Goal: Information Seeking & Learning: Learn about a topic

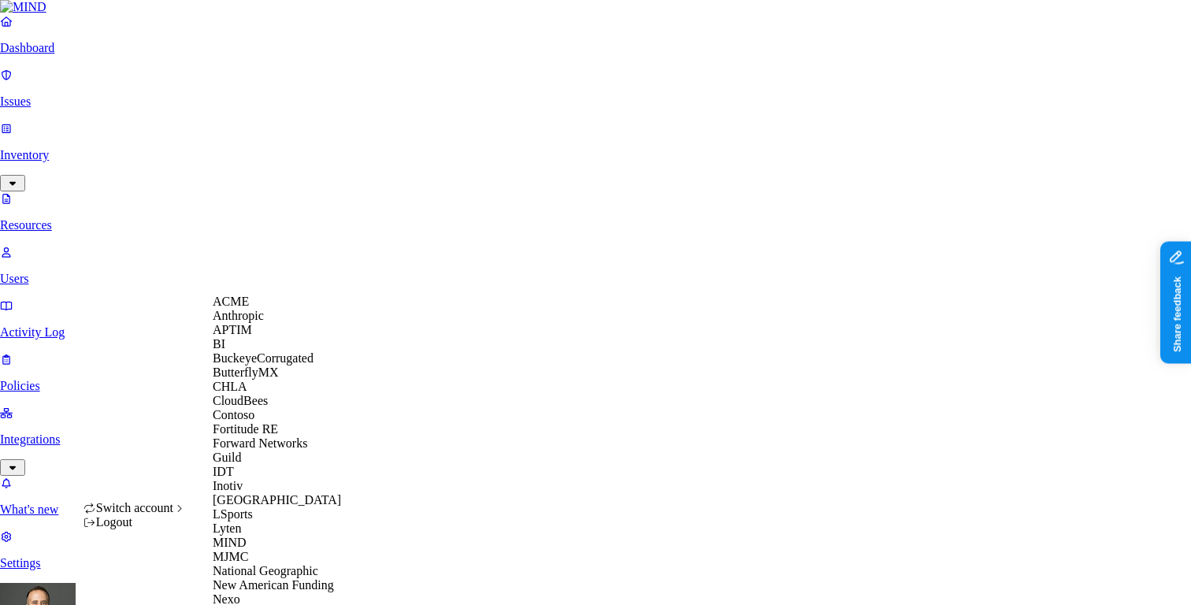
scroll to position [445, 0]
click at [271, 564] on span "National Geographic" at bounding box center [266, 570] width 106 height 13
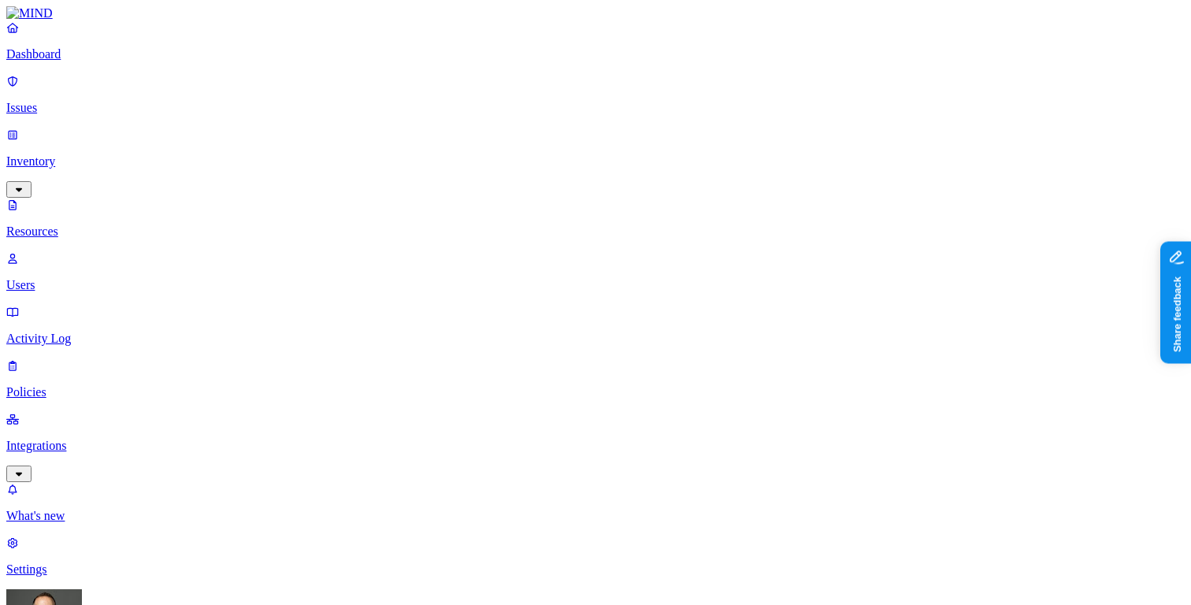
click at [102, 61] on p "Dashboard" at bounding box center [595, 54] width 1178 height 14
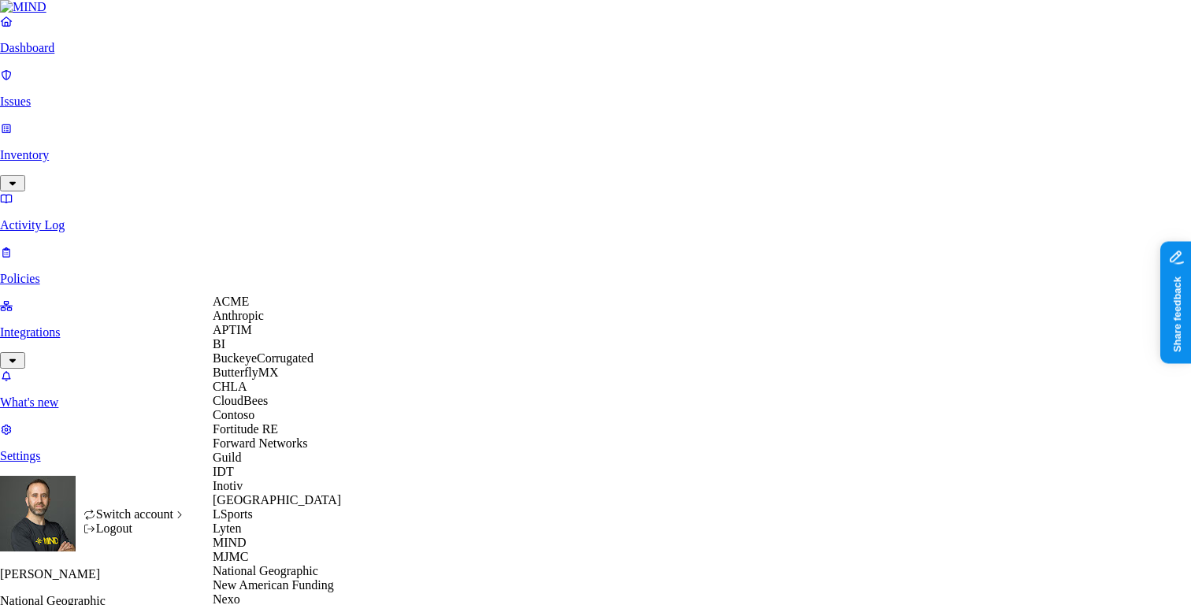
scroll to position [473, 0]
click at [283, 578] on span "New American Funding" at bounding box center [273, 584] width 121 height 13
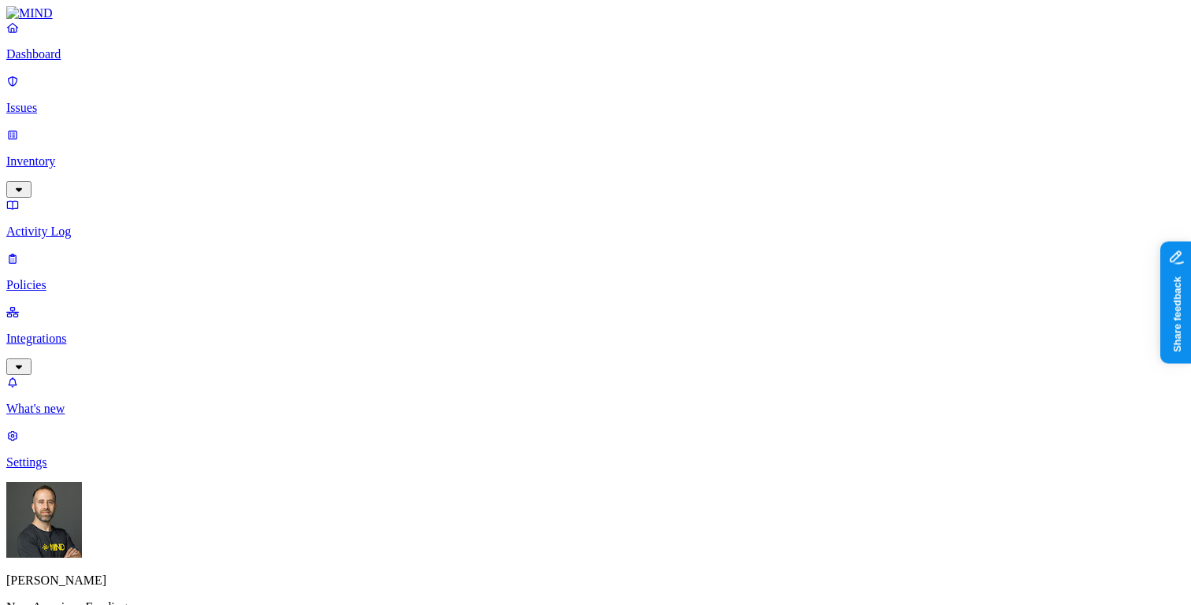
click at [98, 278] on p "Policies" at bounding box center [595, 285] width 1178 height 14
click at [95, 61] on p "Dashboard" at bounding box center [595, 54] width 1178 height 14
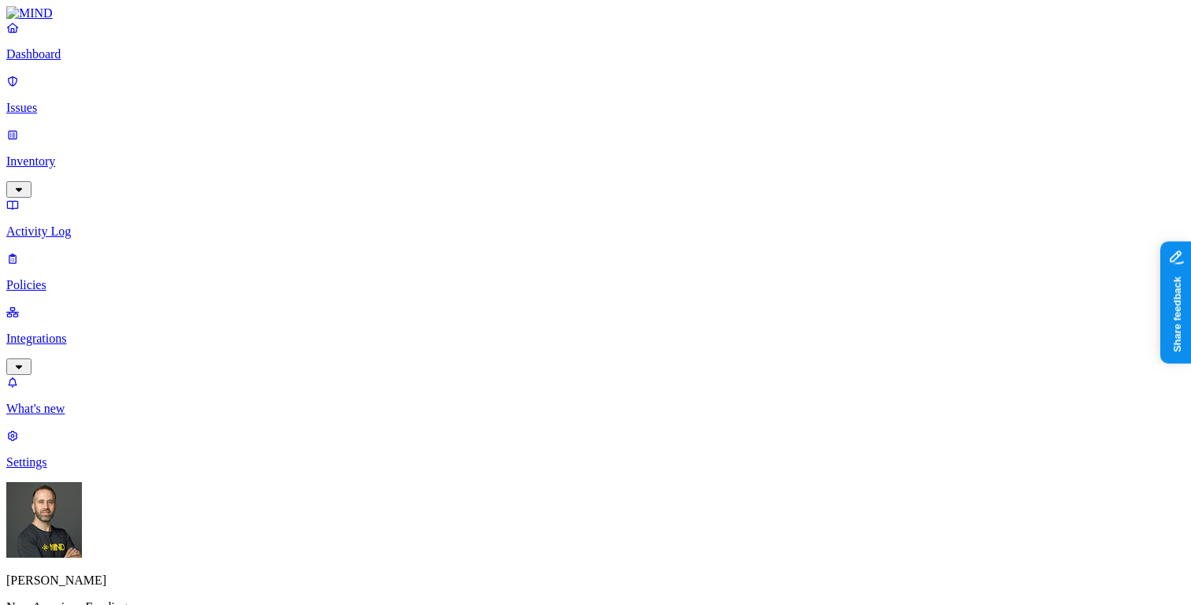
click at [106, 135] on link "Inventory" at bounding box center [595, 162] width 1178 height 68
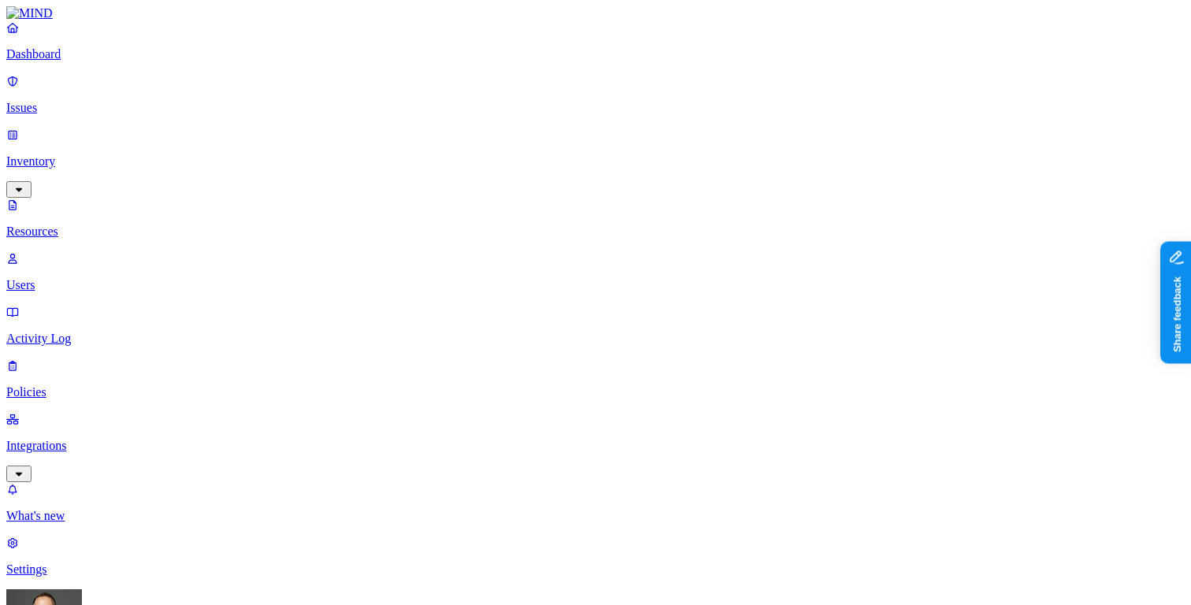
click at [90, 61] on p "Dashboard" at bounding box center [595, 54] width 1178 height 14
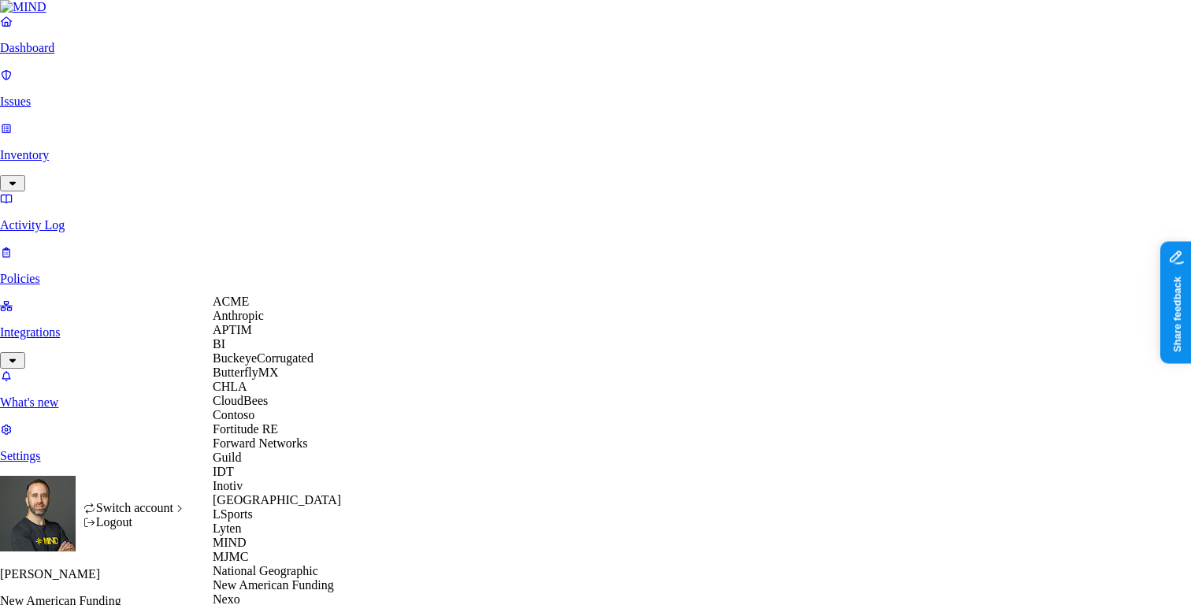
scroll to position [488, 0]
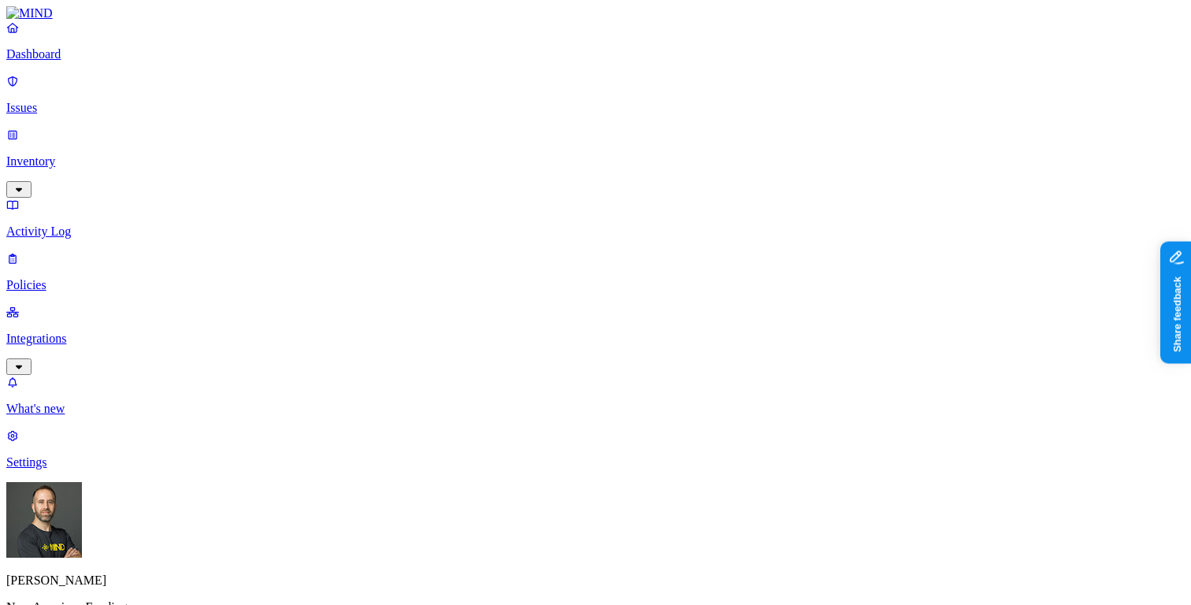
click at [128, 154] on p "Inventory" at bounding box center [595, 161] width 1178 height 14
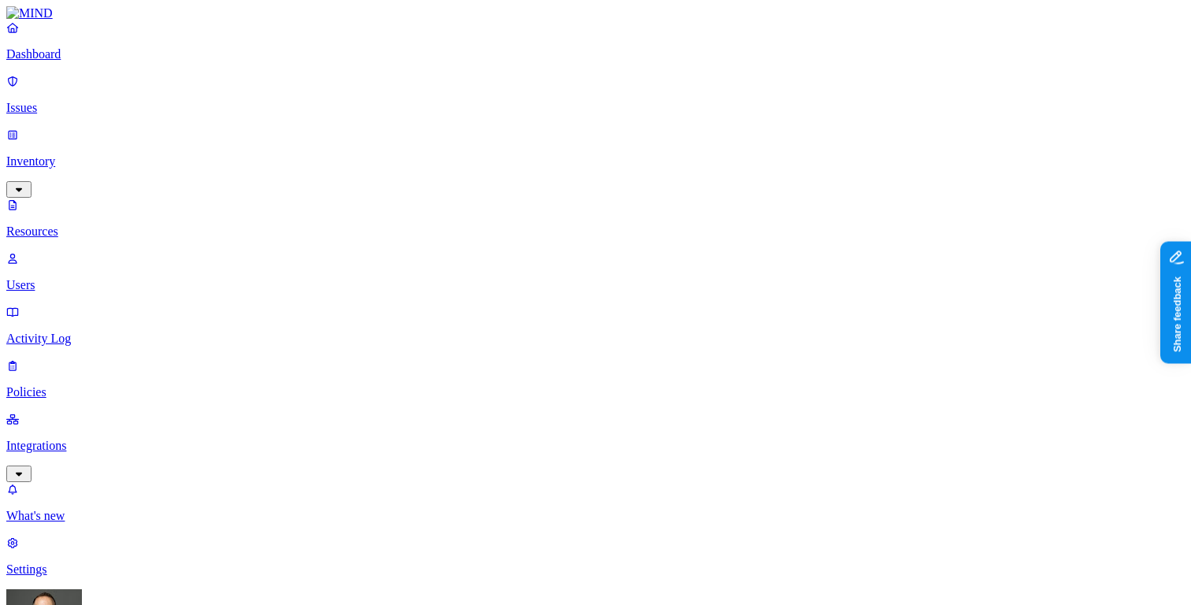
click at [92, 61] on p "Dashboard" at bounding box center [595, 54] width 1178 height 14
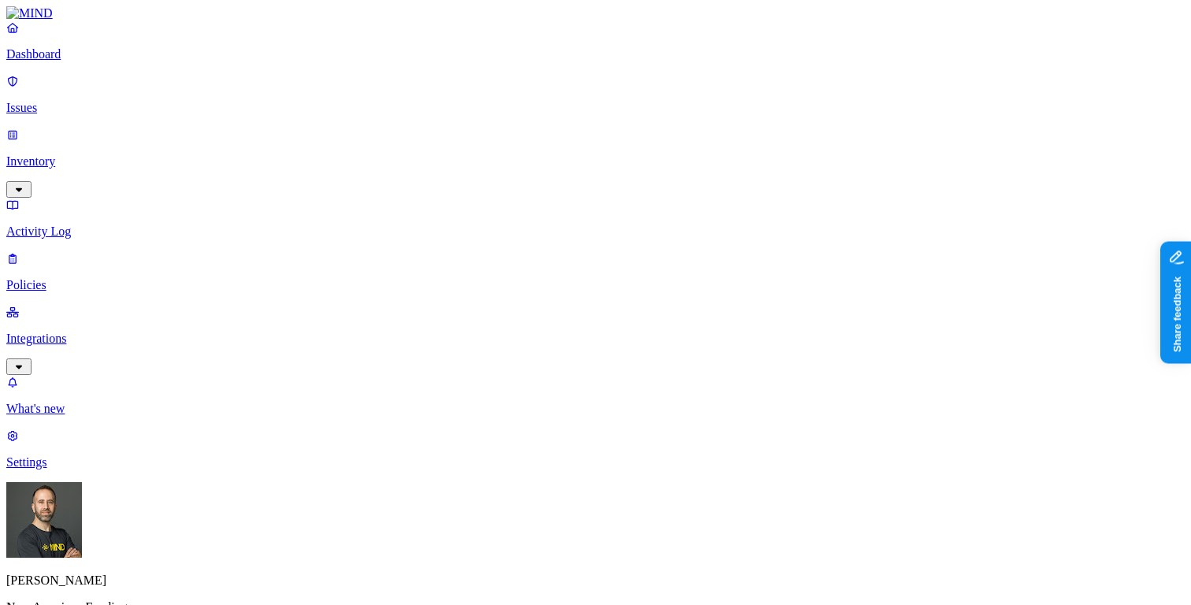
click at [112, 154] on p "Inventory" at bounding box center [595, 161] width 1178 height 14
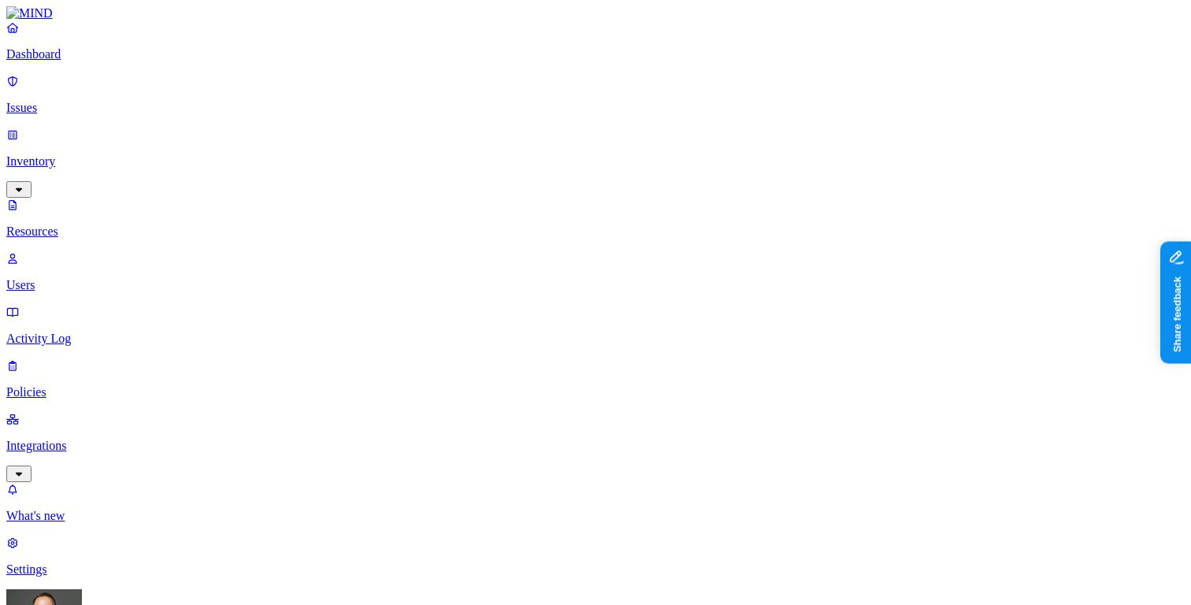
click at [105, 61] on p "Dashboard" at bounding box center [595, 54] width 1178 height 14
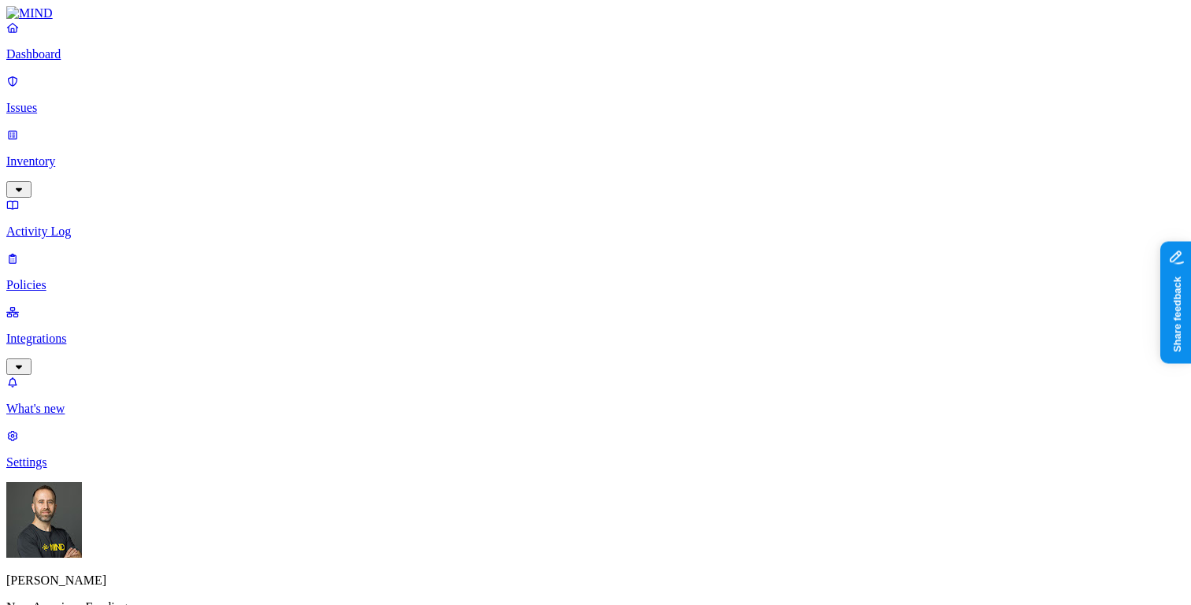
click at [89, 154] on p "Inventory" at bounding box center [595, 161] width 1178 height 14
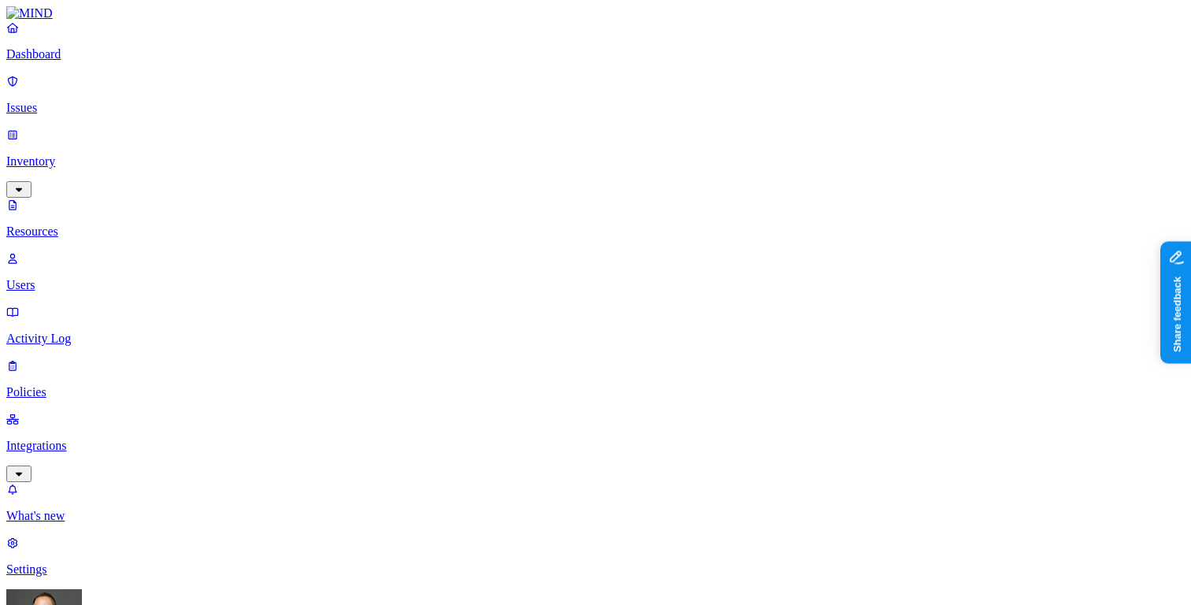
click at [97, 61] on p "Dashboard" at bounding box center [595, 54] width 1178 height 14
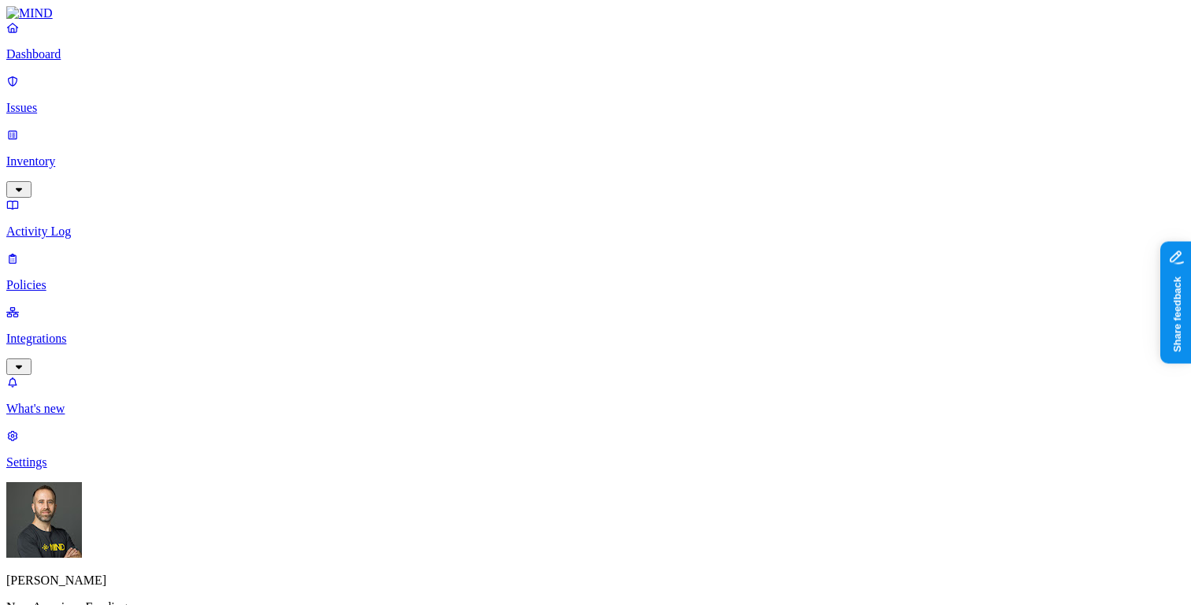
click at [123, 154] on p "Inventory" at bounding box center [595, 161] width 1178 height 14
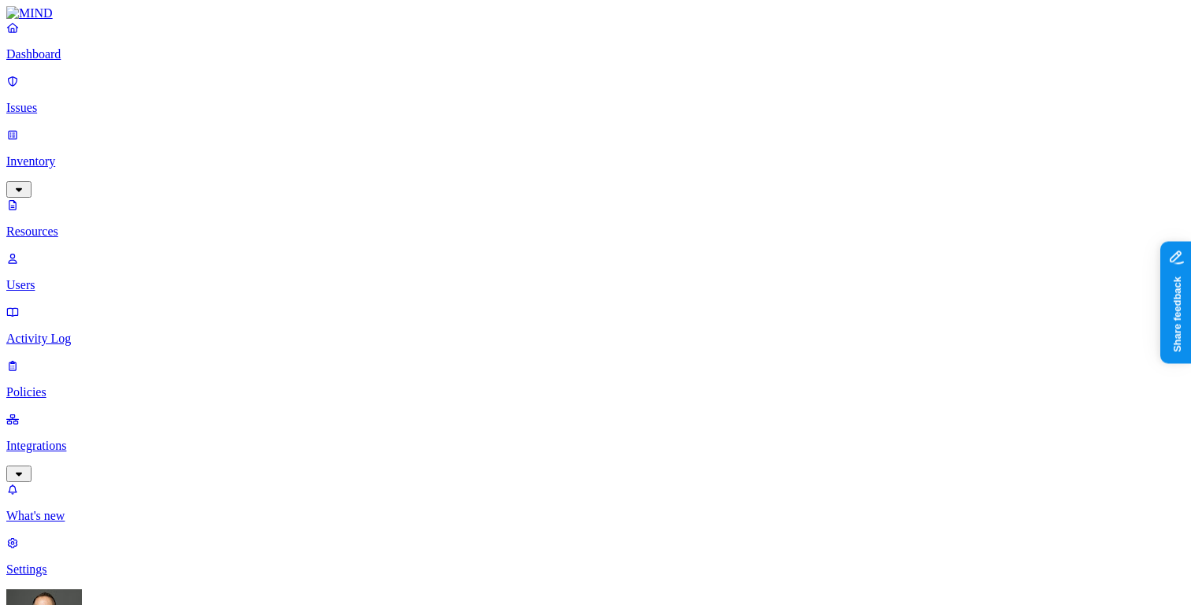
click at [107, 61] on p "Dashboard" at bounding box center [595, 54] width 1178 height 14
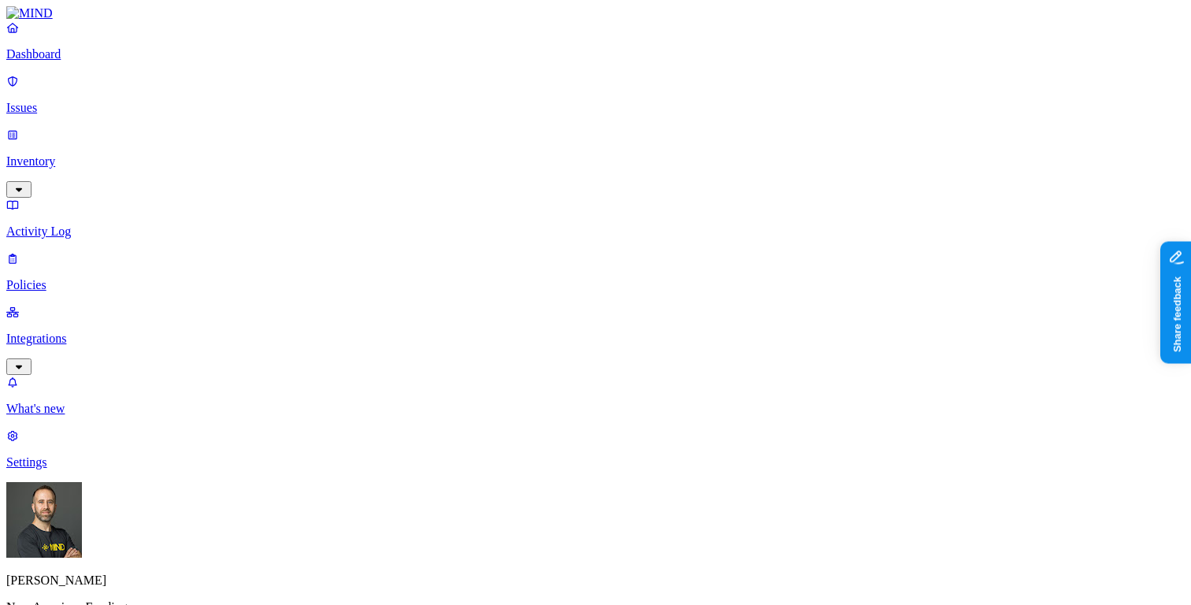
click at [72, 154] on p "Inventory" at bounding box center [595, 161] width 1178 height 14
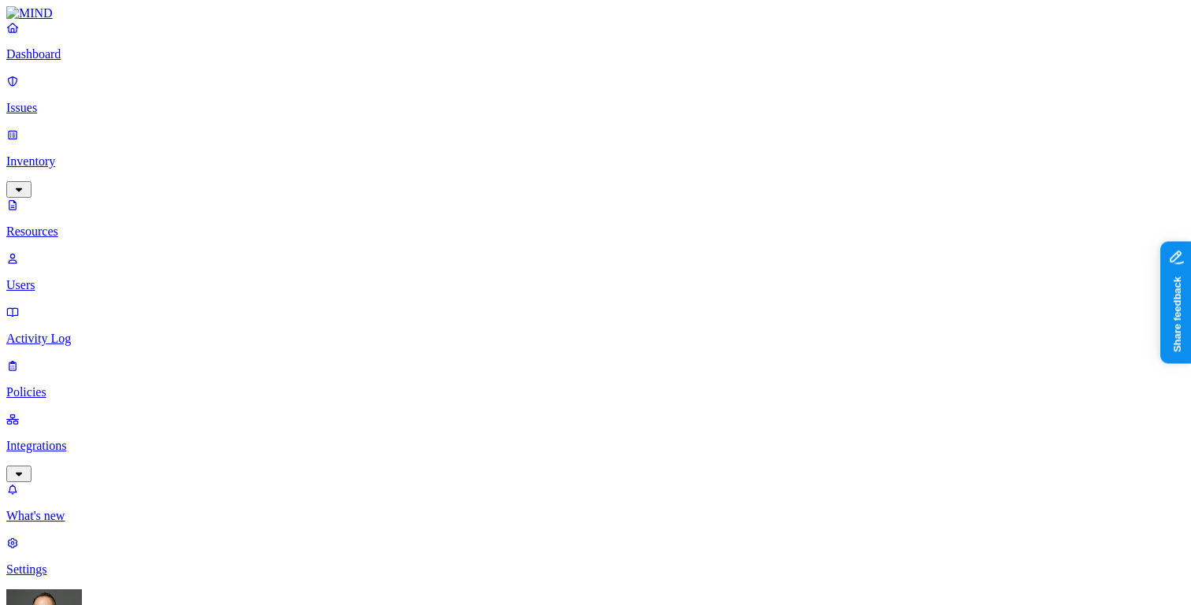
click at [90, 61] on p "Dashboard" at bounding box center [595, 54] width 1178 height 14
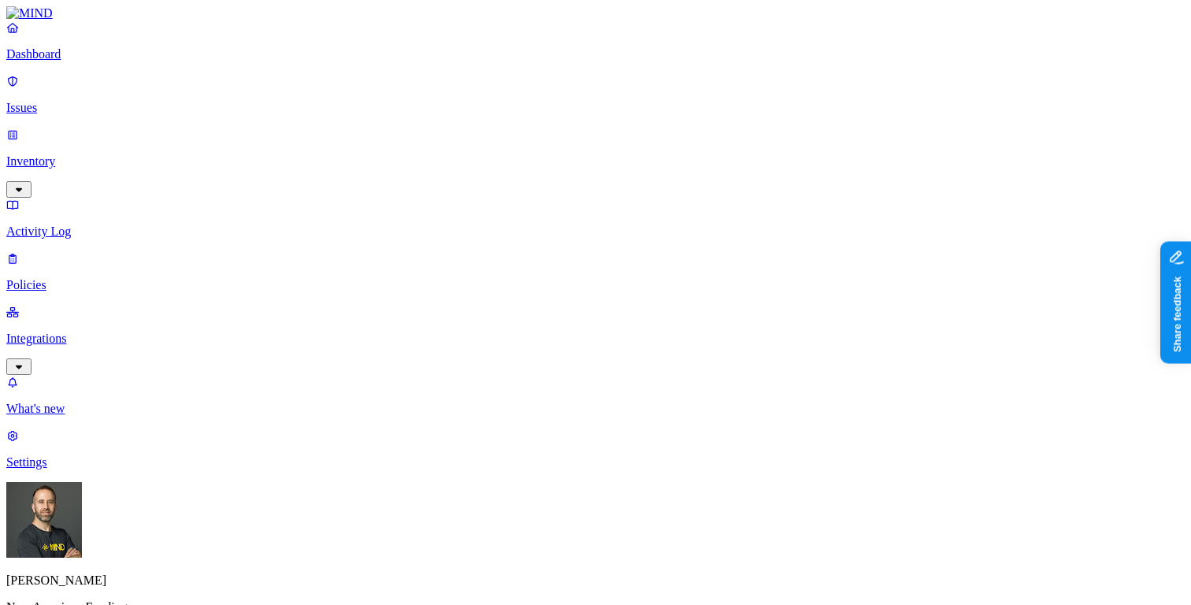
click at [113, 154] on p "Inventory" at bounding box center [595, 161] width 1178 height 14
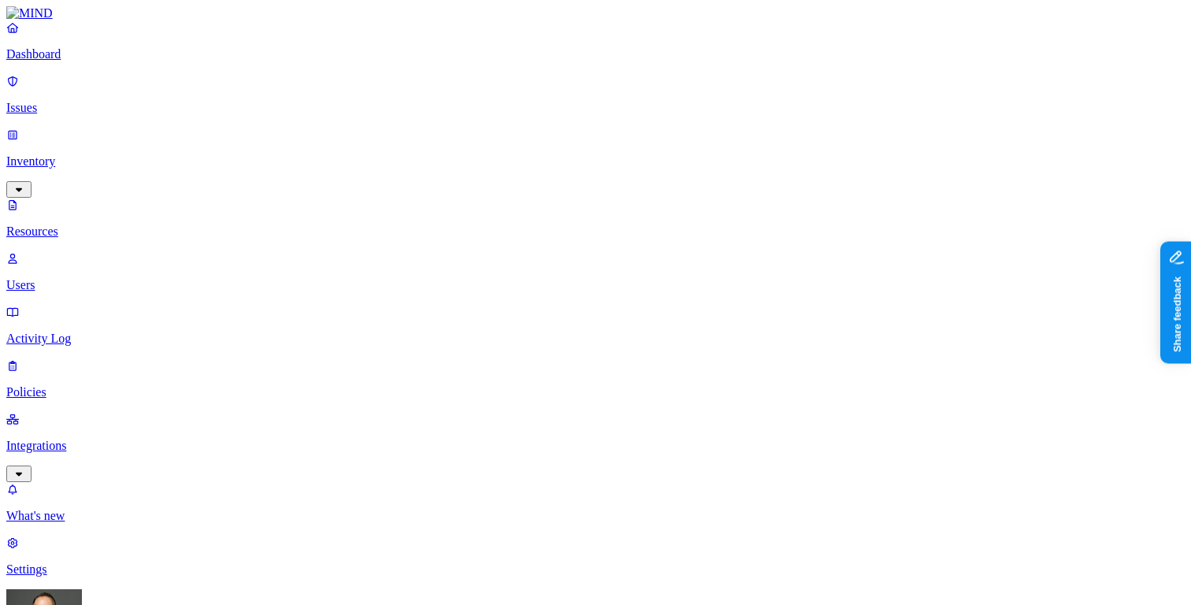
click at [111, 61] on p "Dashboard" at bounding box center [595, 54] width 1178 height 14
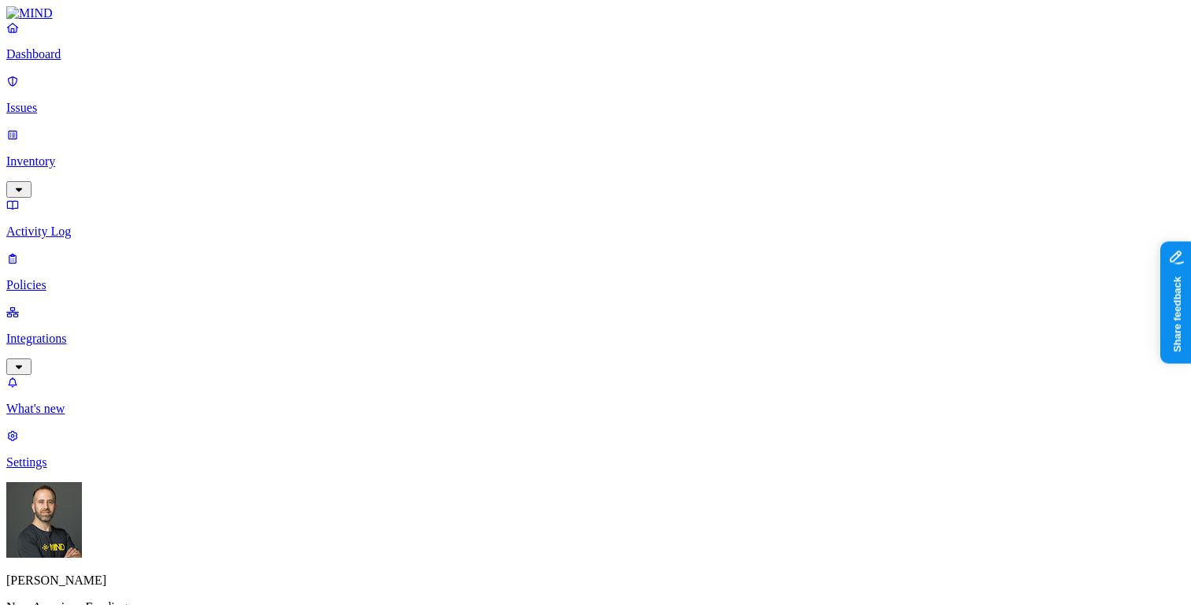
click at [93, 154] on p "Inventory" at bounding box center [595, 161] width 1178 height 14
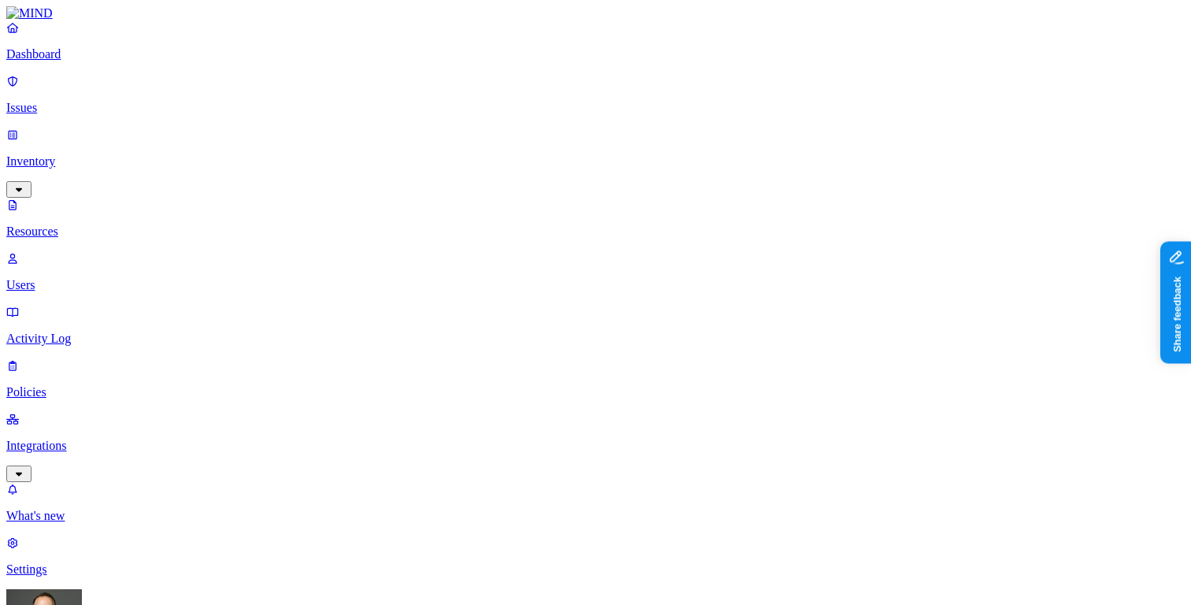
click at [108, 61] on p "Dashboard" at bounding box center [595, 54] width 1178 height 14
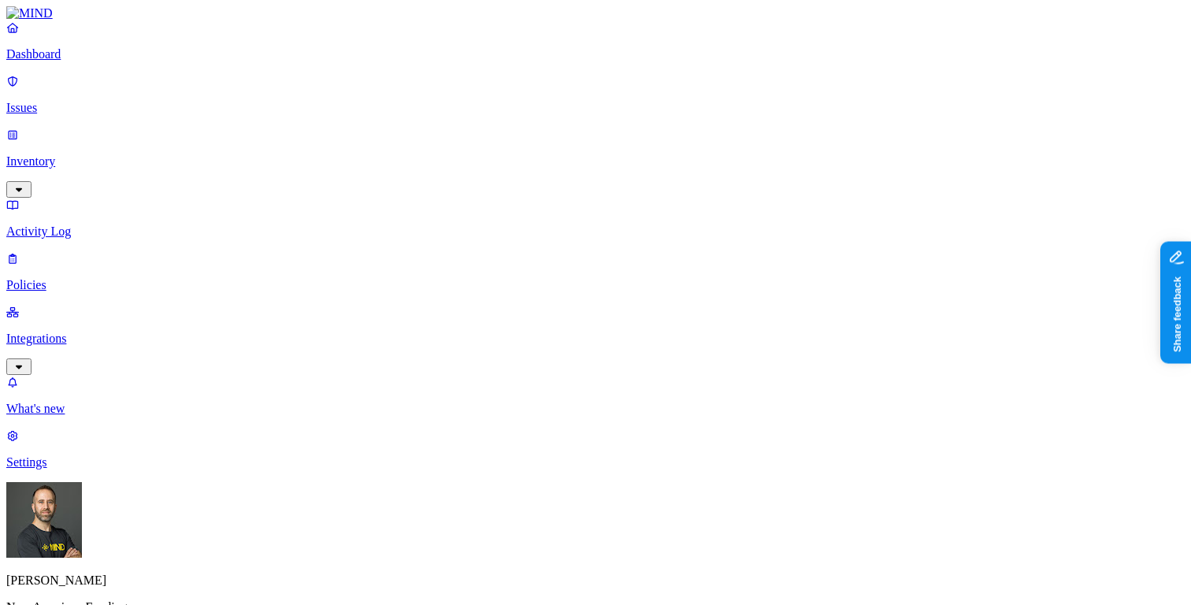
click at [88, 154] on p "Inventory" at bounding box center [595, 161] width 1178 height 14
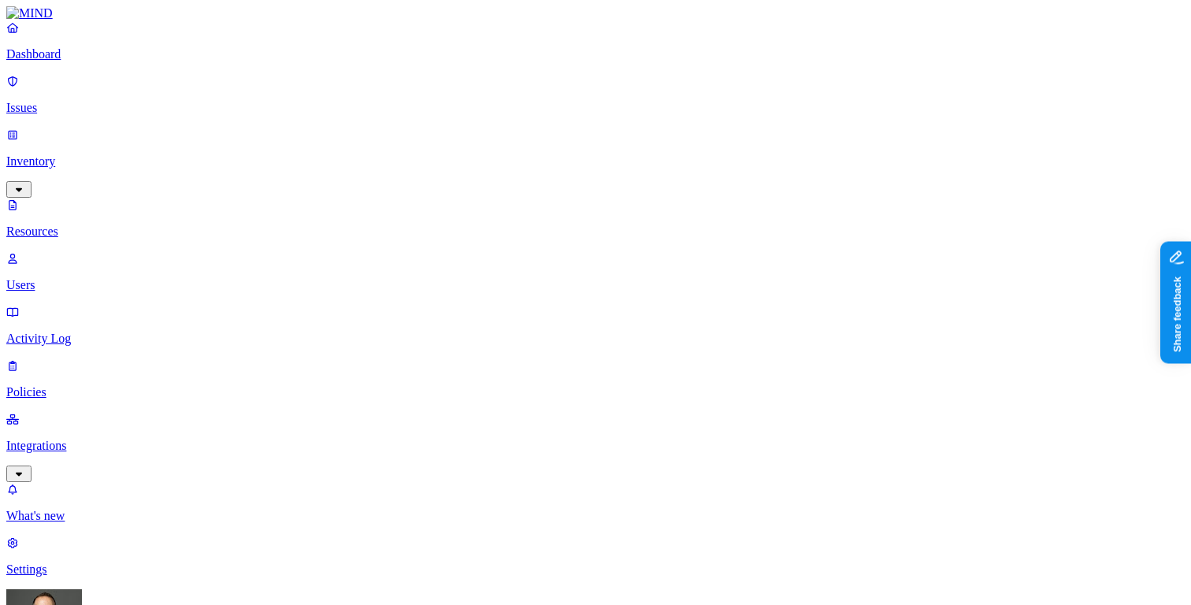
click at [95, 61] on p "Dashboard" at bounding box center [595, 54] width 1178 height 14
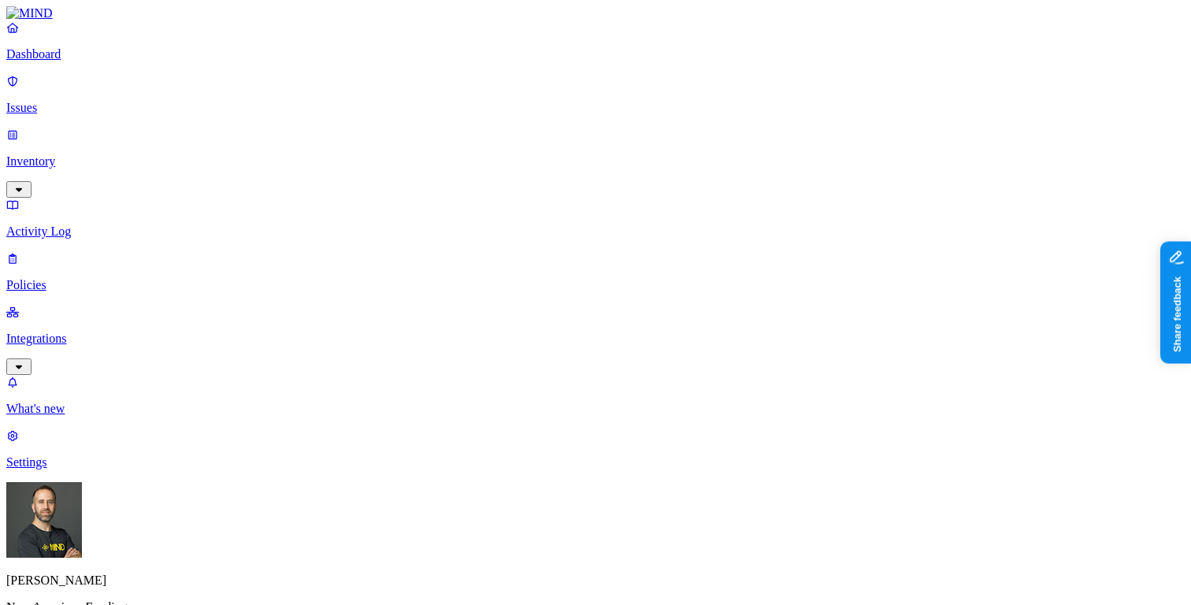
click at [113, 154] on p "Inventory" at bounding box center [595, 161] width 1178 height 14
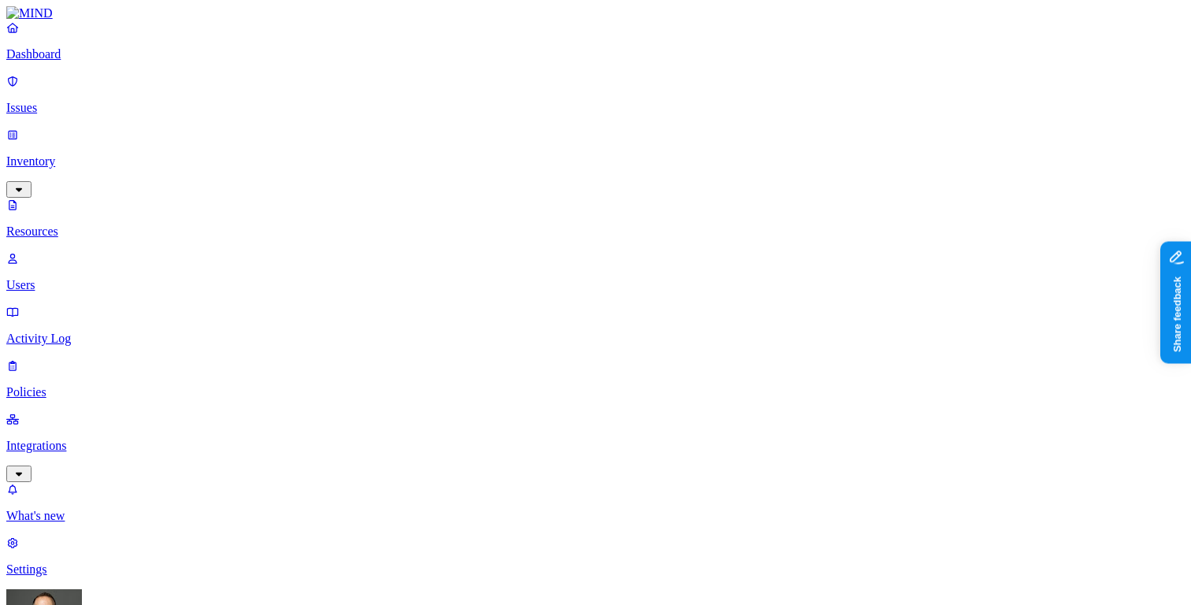
click at [73, 61] on p "Dashboard" at bounding box center [595, 54] width 1178 height 14
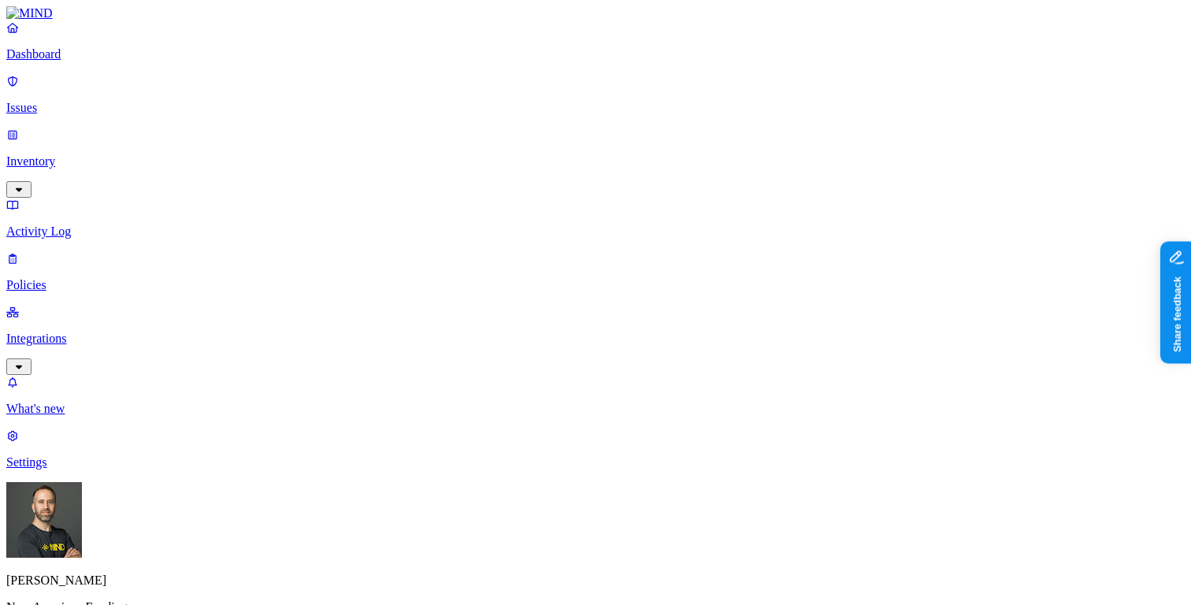
click at [109, 154] on p "Inventory" at bounding box center [595, 161] width 1178 height 14
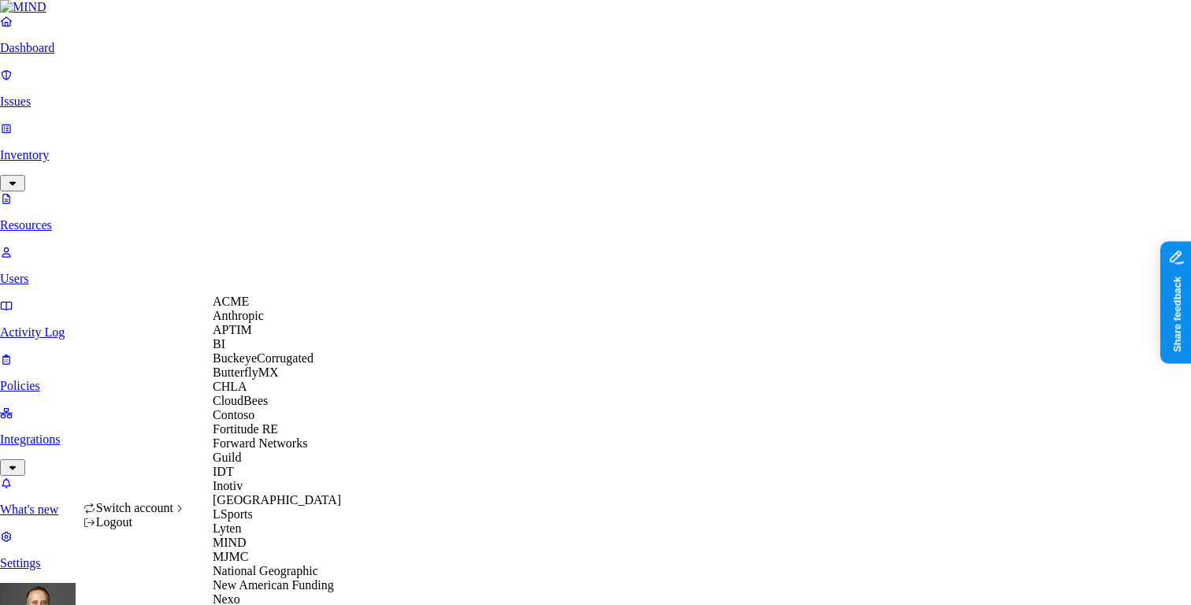
scroll to position [475, 0]
click at [298, 564] on span "National Geographic" at bounding box center [266, 570] width 106 height 13
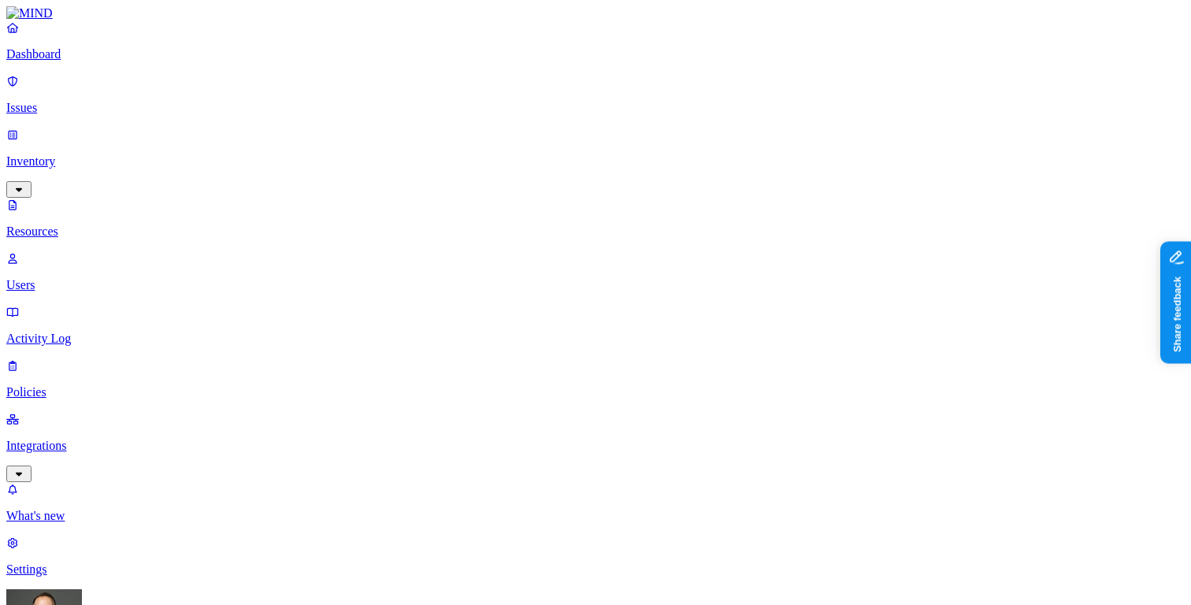
click at [75, 61] on p "Dashboard" at bounding box center [595, 54] width 1178 height 14
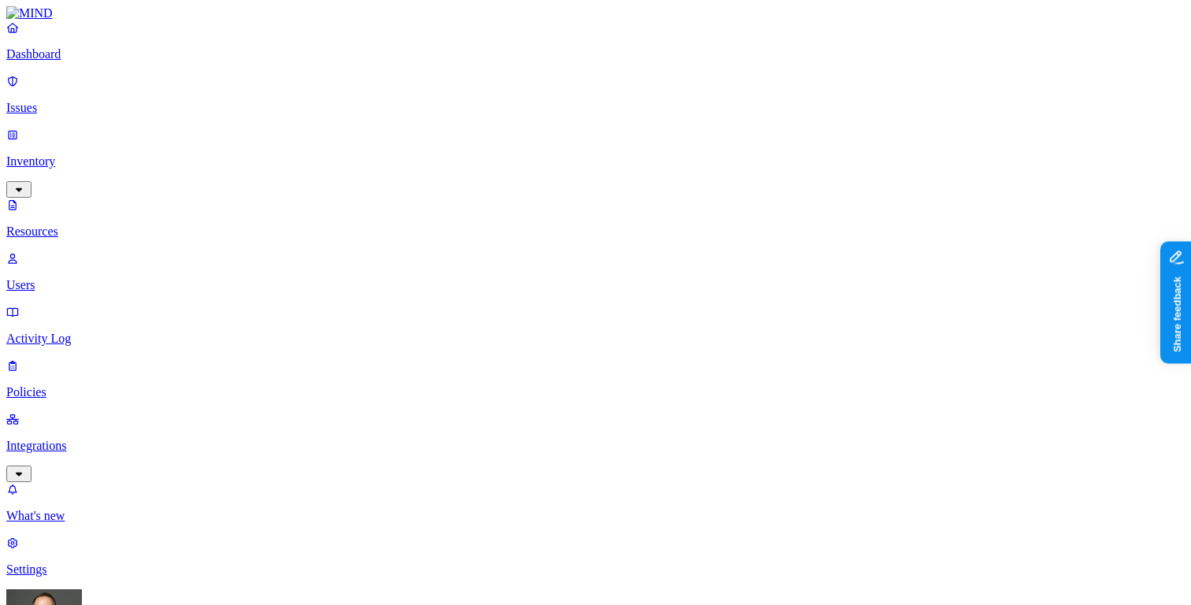
scroll to position [40, 0]
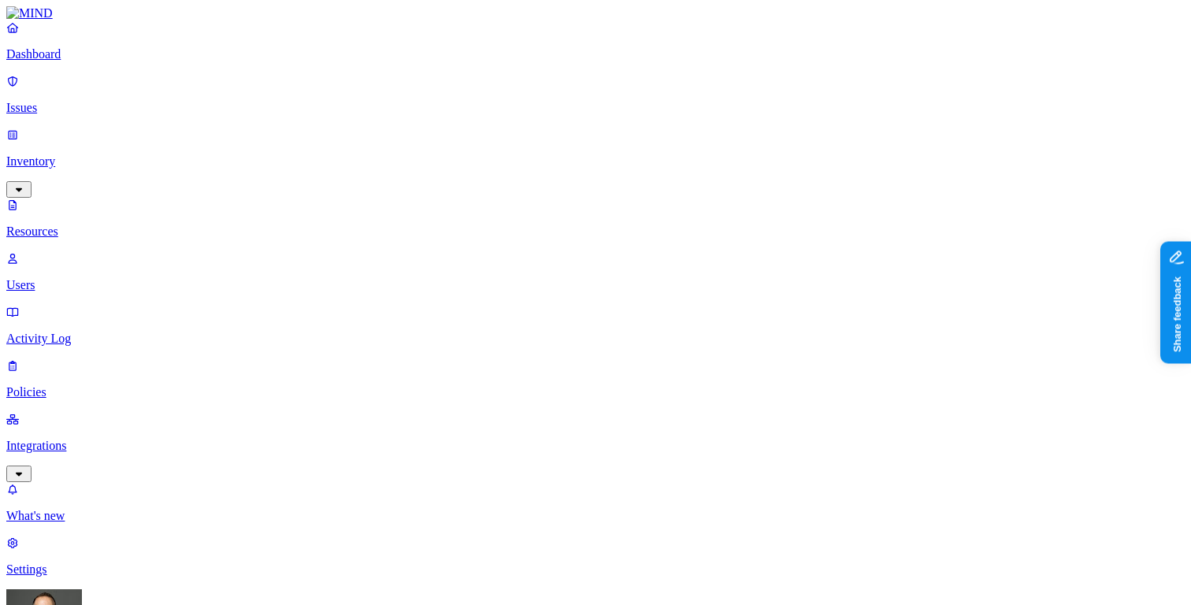
click at [127, 61] on p "Dashboard" at bounding box center [595, 54] width 1178 height 14
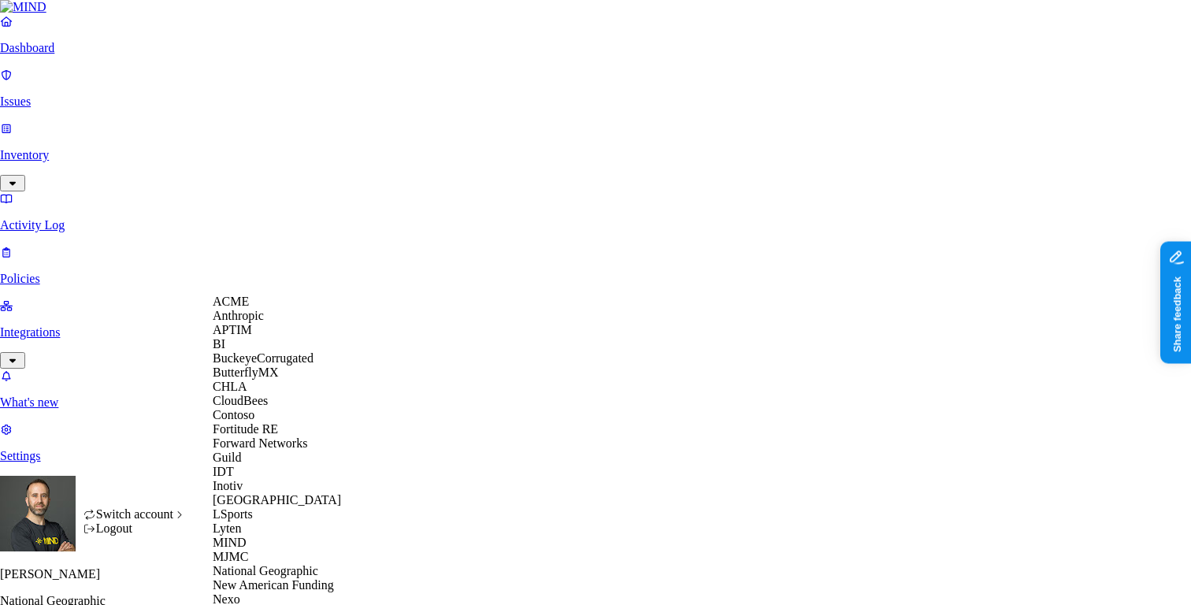
scroll to position [588, 0]
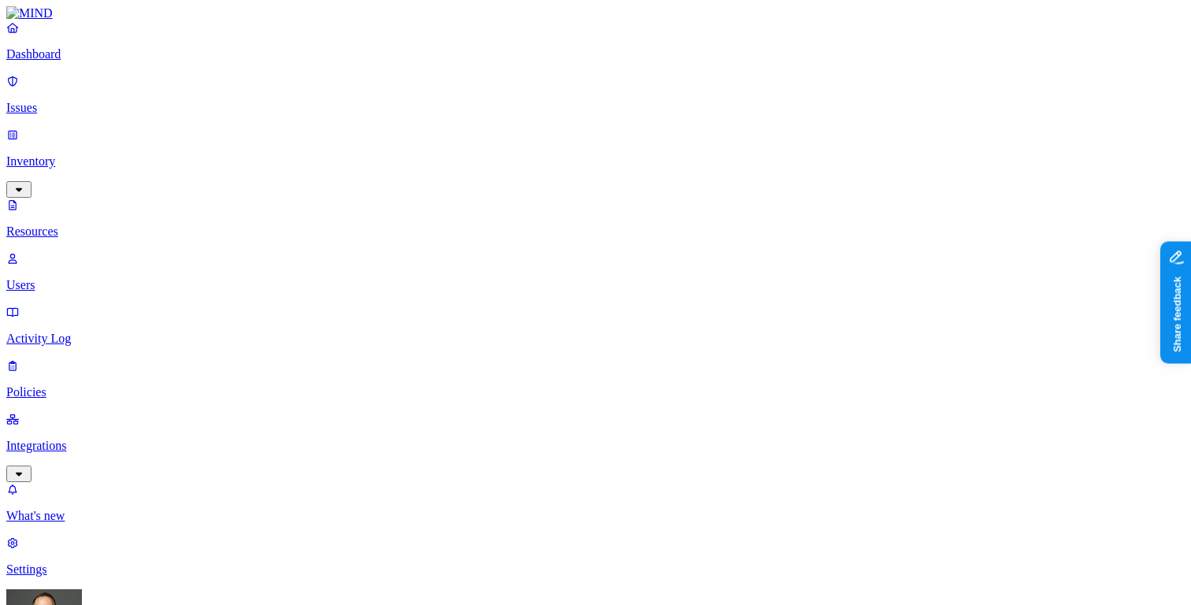
type input "hl7"
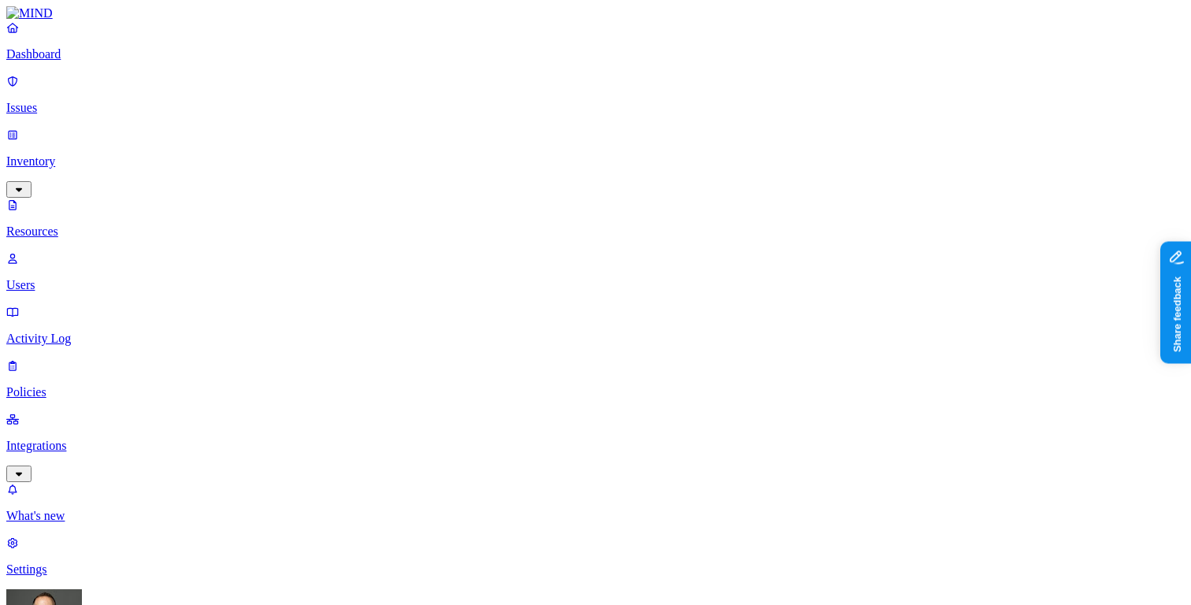
click at [63, 61] on p "Dashboard" at bounding box center [595, 54] width 1178 height 14
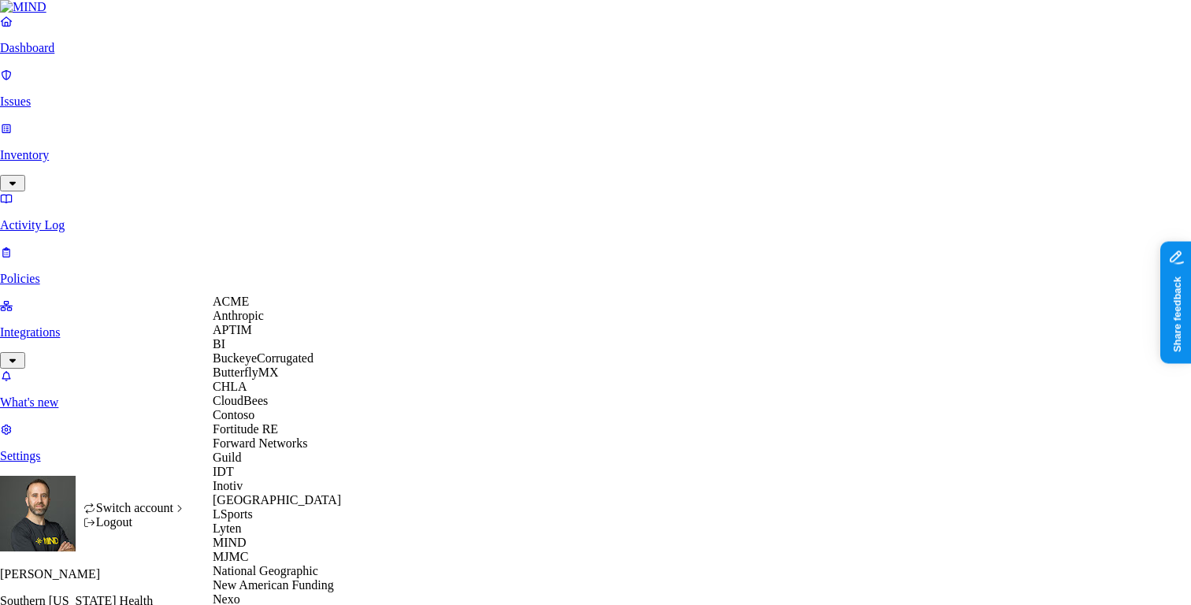
scroll to position [439, 0]
click at [285, 564] on span "National Geographic" at bounding box center [266, 570] width 106 height 13
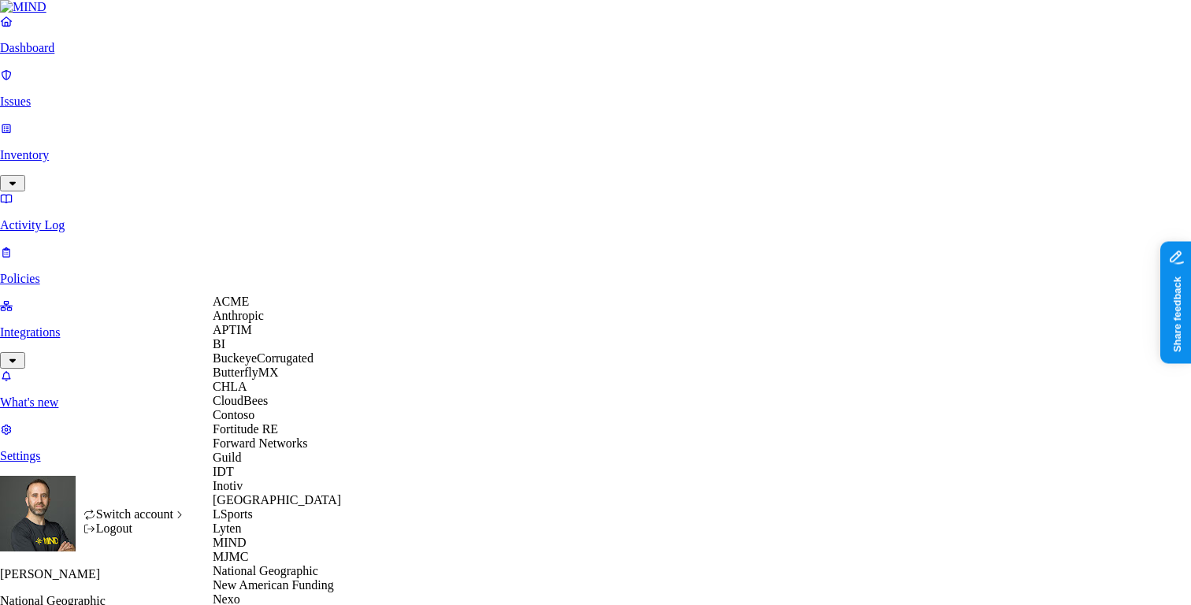
click at [247, 407] on span "CloudBees" at bounding box center [240, 400] width 55 height 13
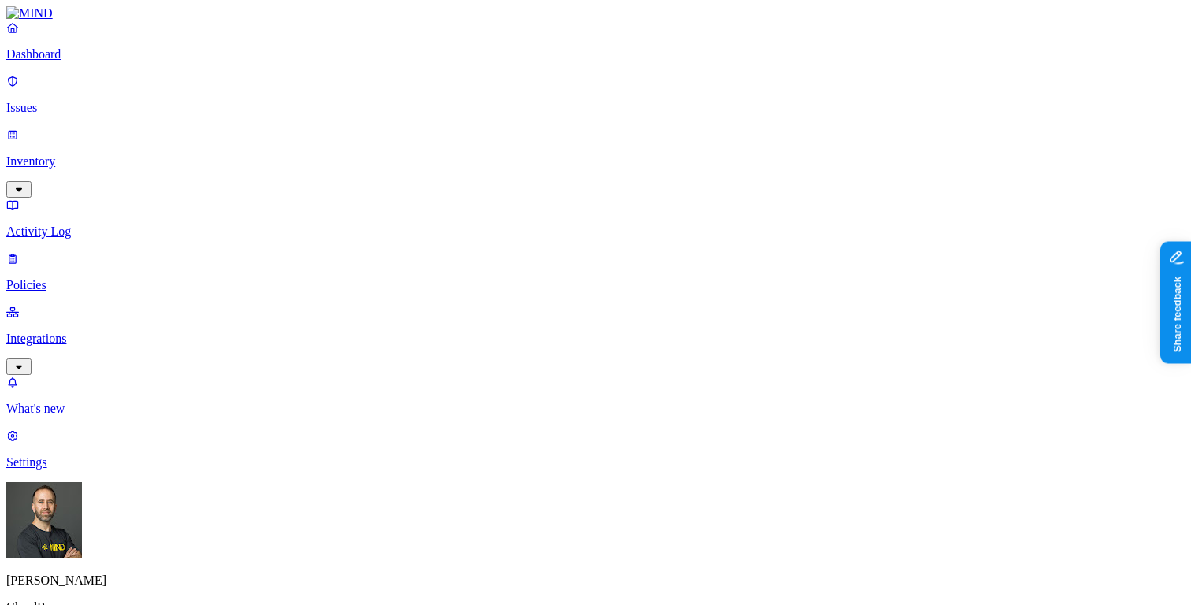
drag, startPoint x: 915, startPoint y: 470, endPoint x: 955, endPoint y: 469, distance: 40.2
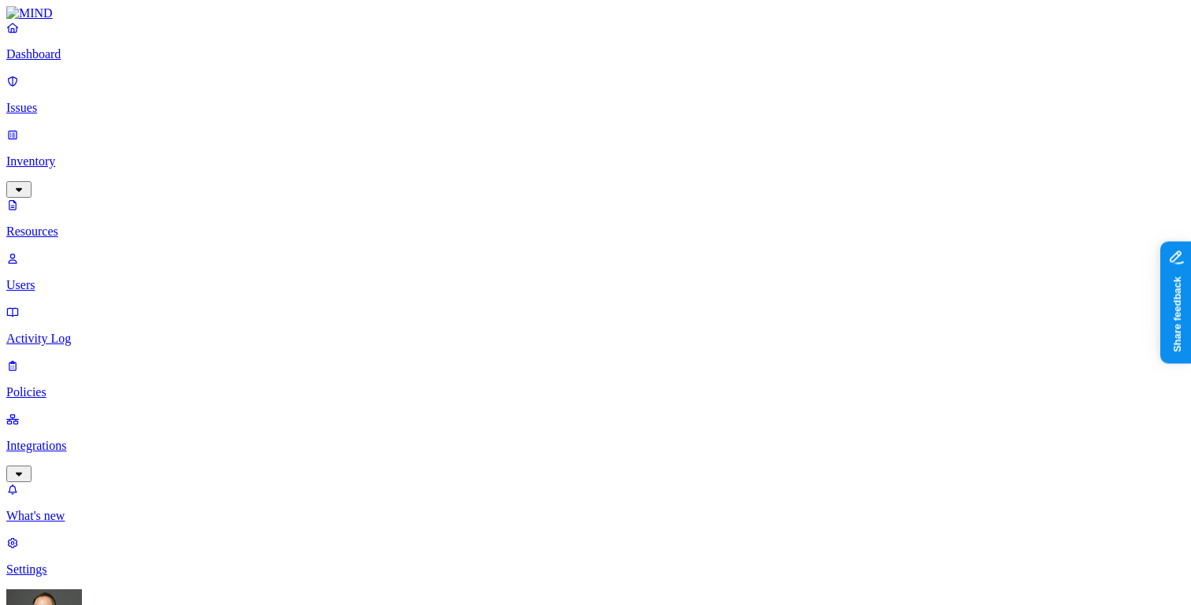
click at [97, 61] on p "Dashboard" at bounding box center [595, 54] width 1178 height 14
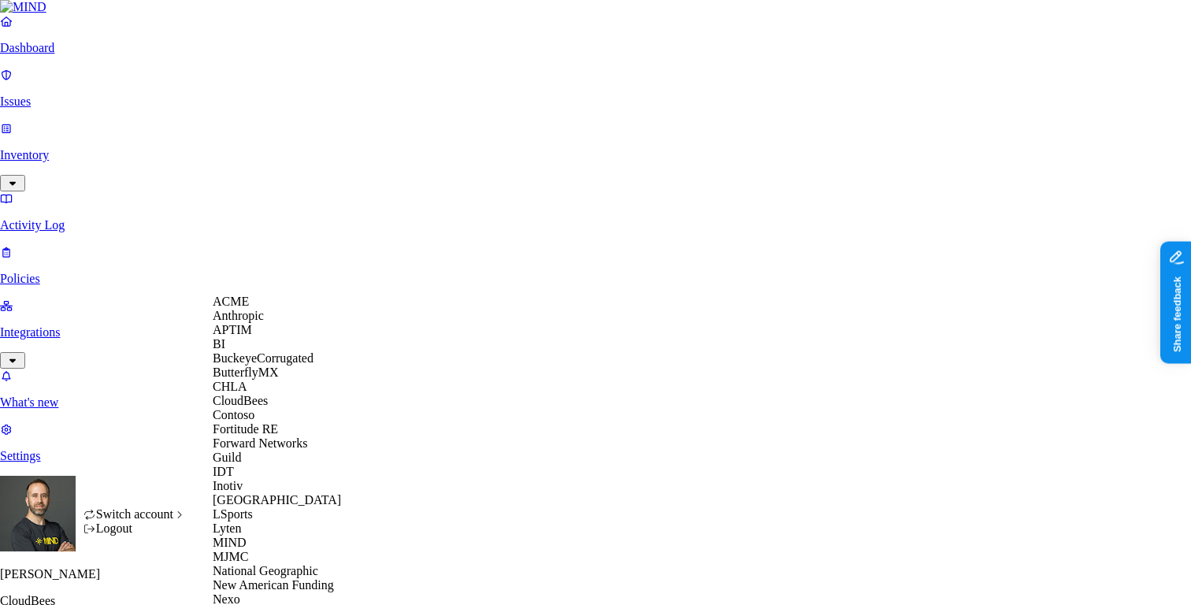
scroll to position [460, 0]
click at [288, 578] on span "New American Funding" at bounding box center [273, 584] width 121 height 13
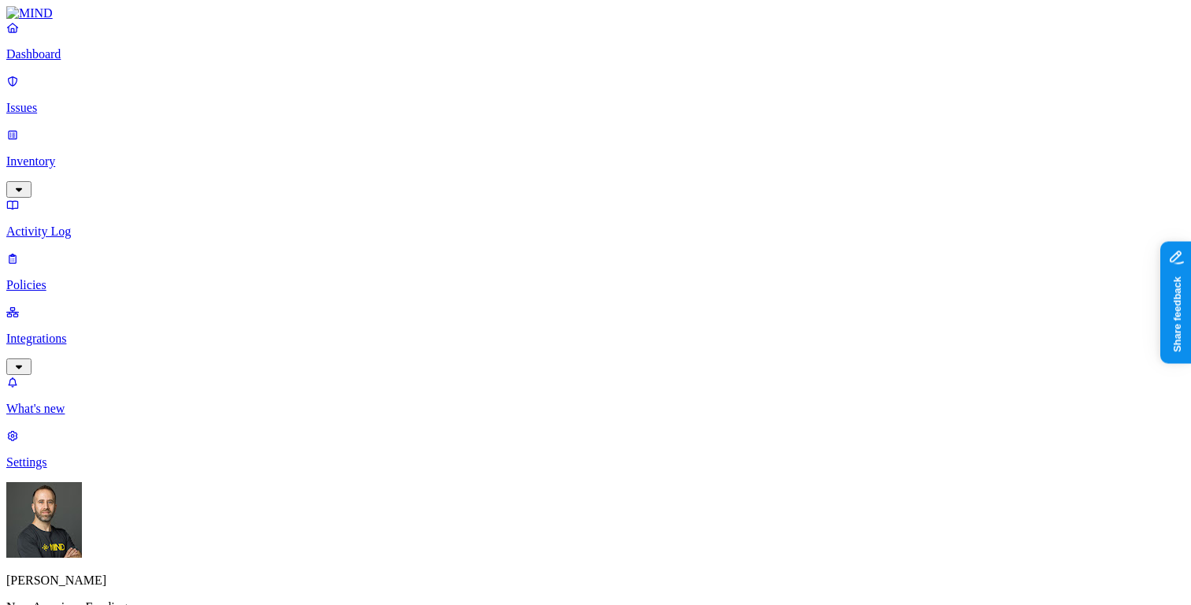
click at [139, 128] on link "Inventory" at bounding box center [595, 162] width 1178 height 68
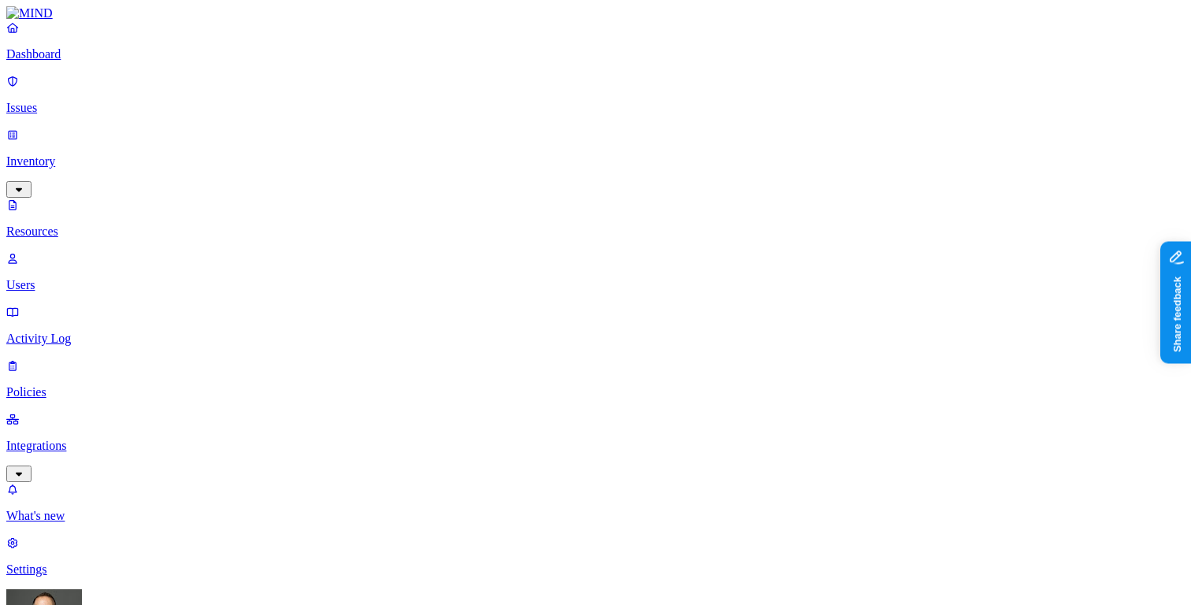
click at [118, 61] on p "Dashboard" at bounding box center [595, 54] width 1178 height 14
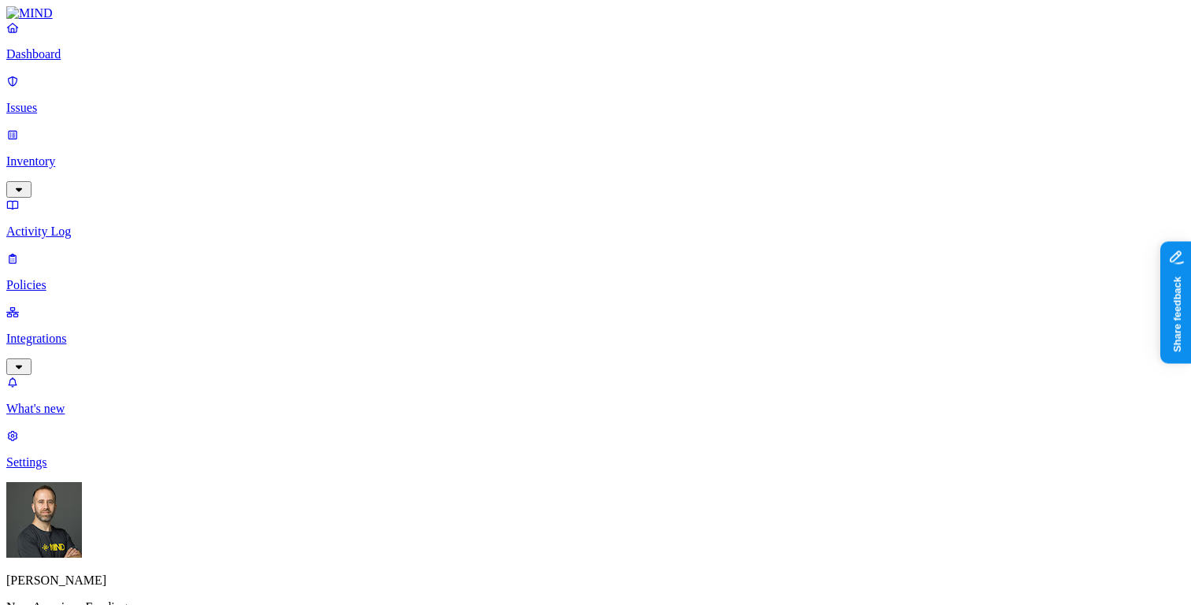
click at [98, 154] on p "Inventory" at bounding box center [595, 161] width 1178 height 14
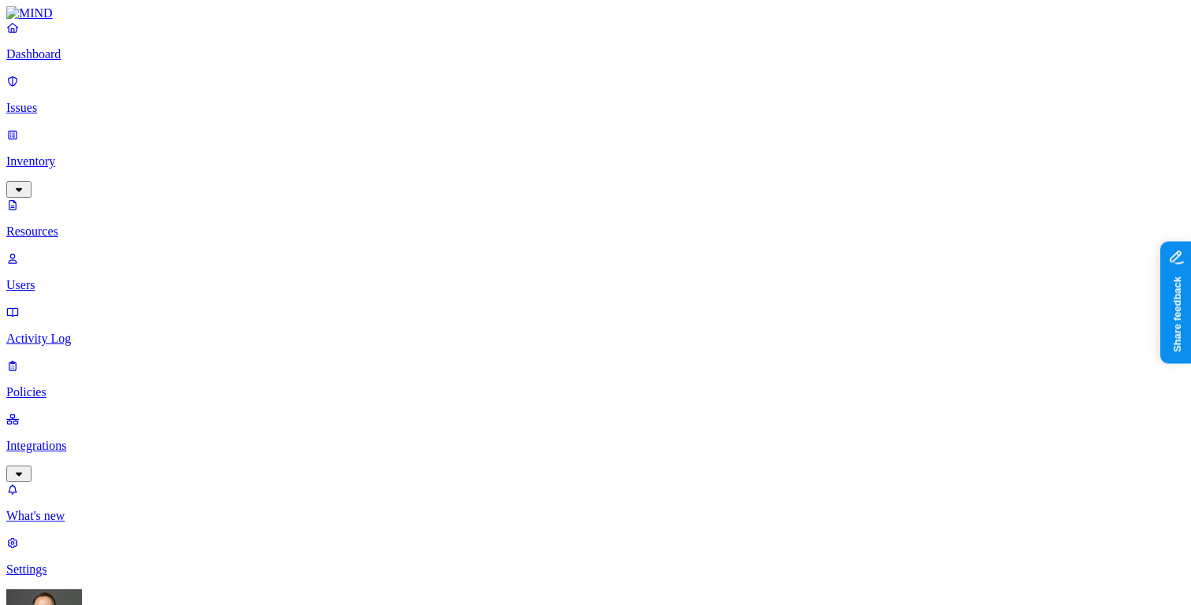
click at [711, 87] on button "button" at bounding box center [717, 89] width 13 height 5
click at [711, 132] on button "button" at bounding box center [717, 134] width 13 height 5
click at [711, 191] on button "button" at bounding box center [717, 193] width 13 height 5
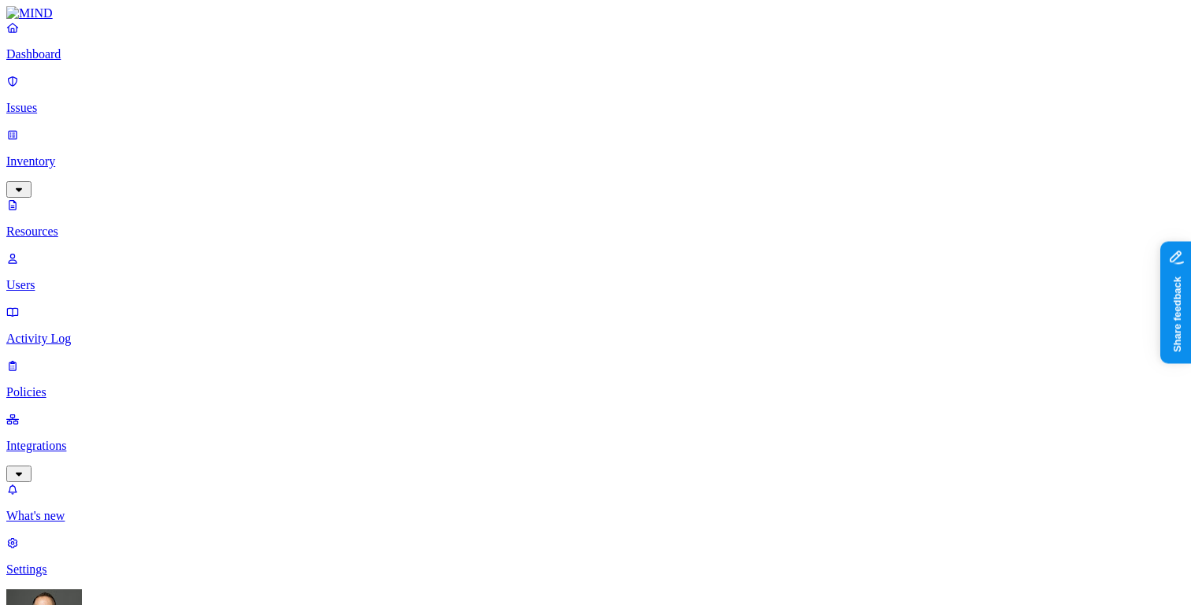
click at [902, 314] on button "button" at bounding box center [908, 316] width 13 height 5
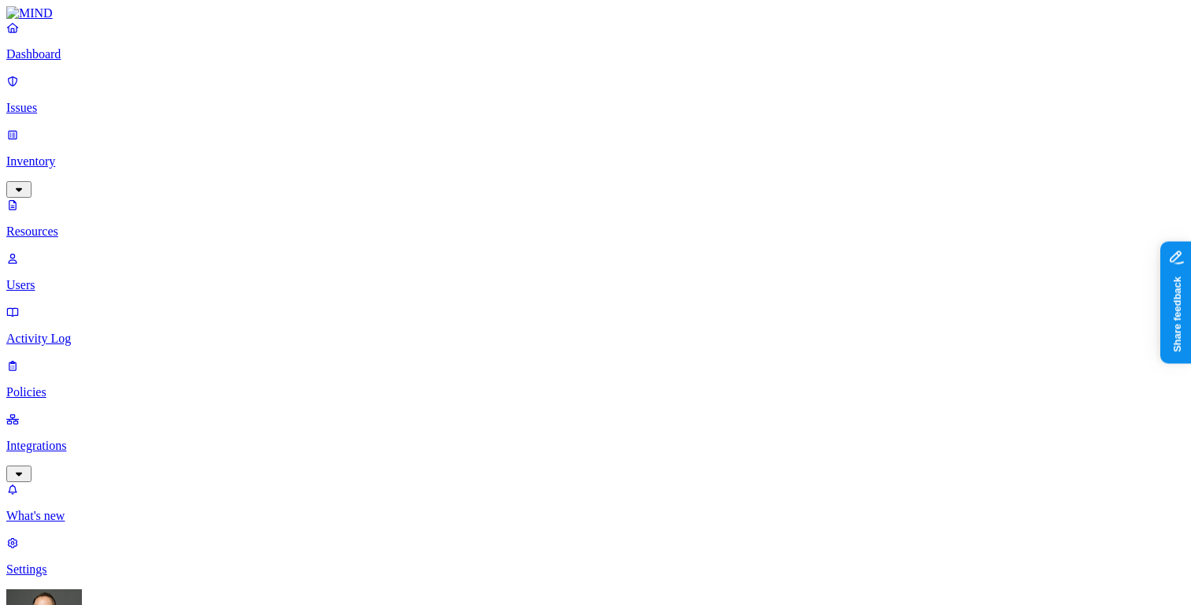
click at [902, 258] on button "button" at bounding box center [908, 260] width 13 height 5
click at [902, 308] on button "button" at bounding box center [908, 316] width 13 height 17
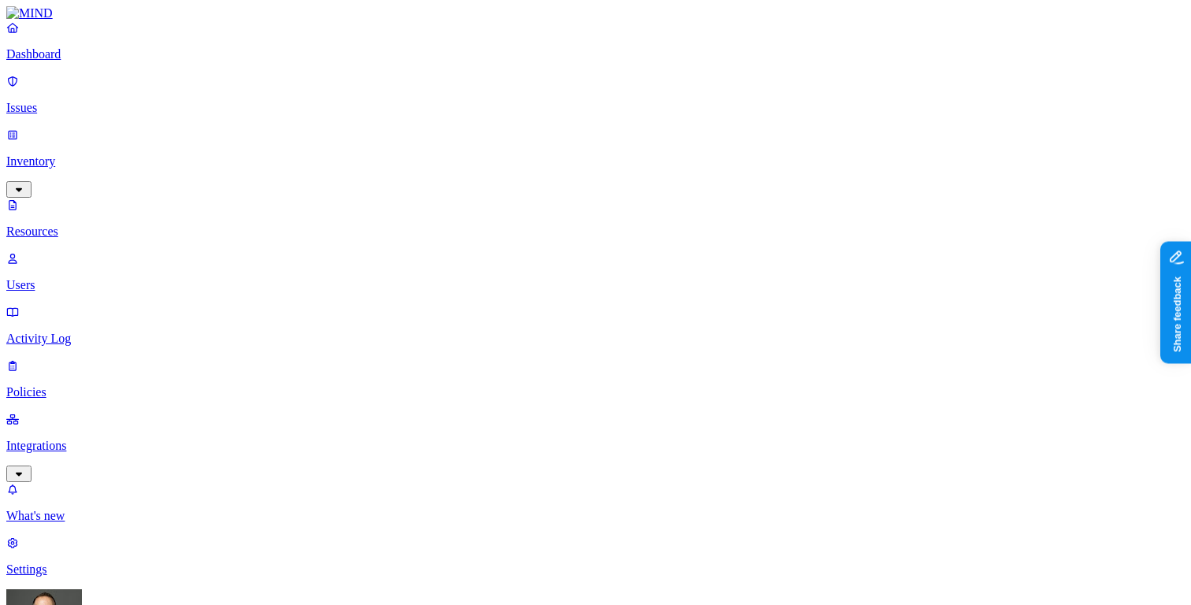
scroll to position [32, 0]
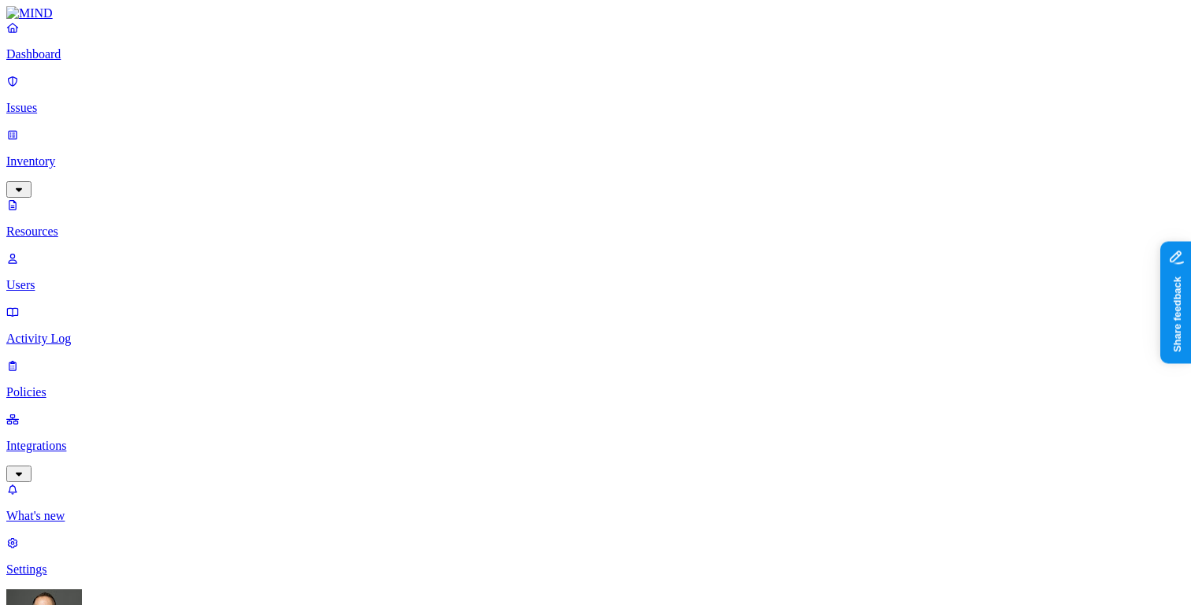
scroll to position [32, 0]
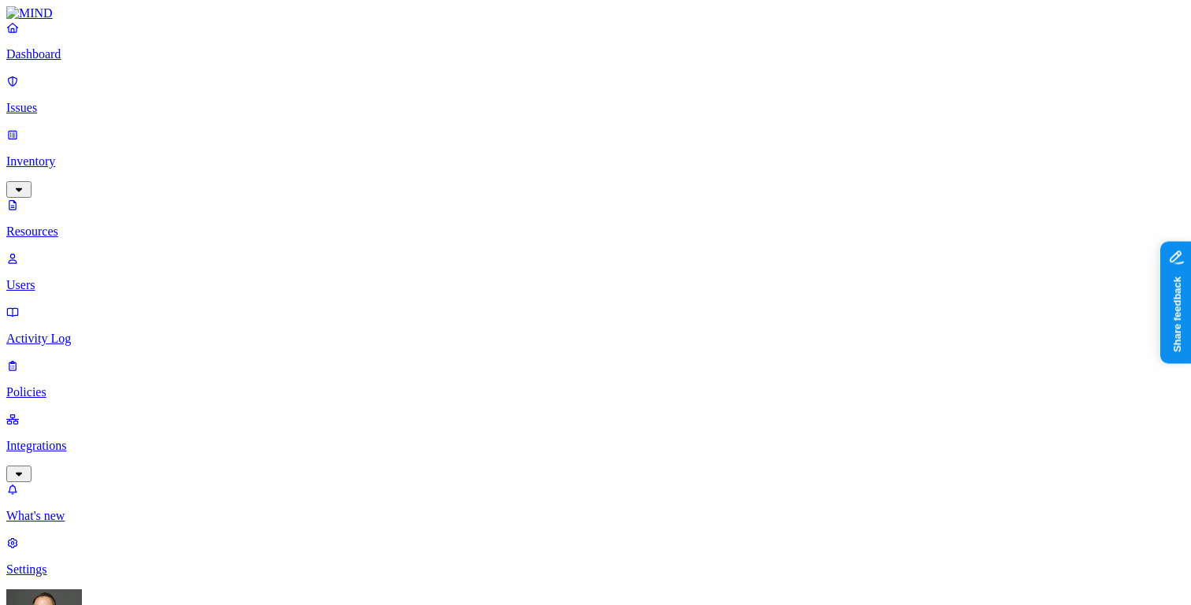
scroll to position [219, 0]
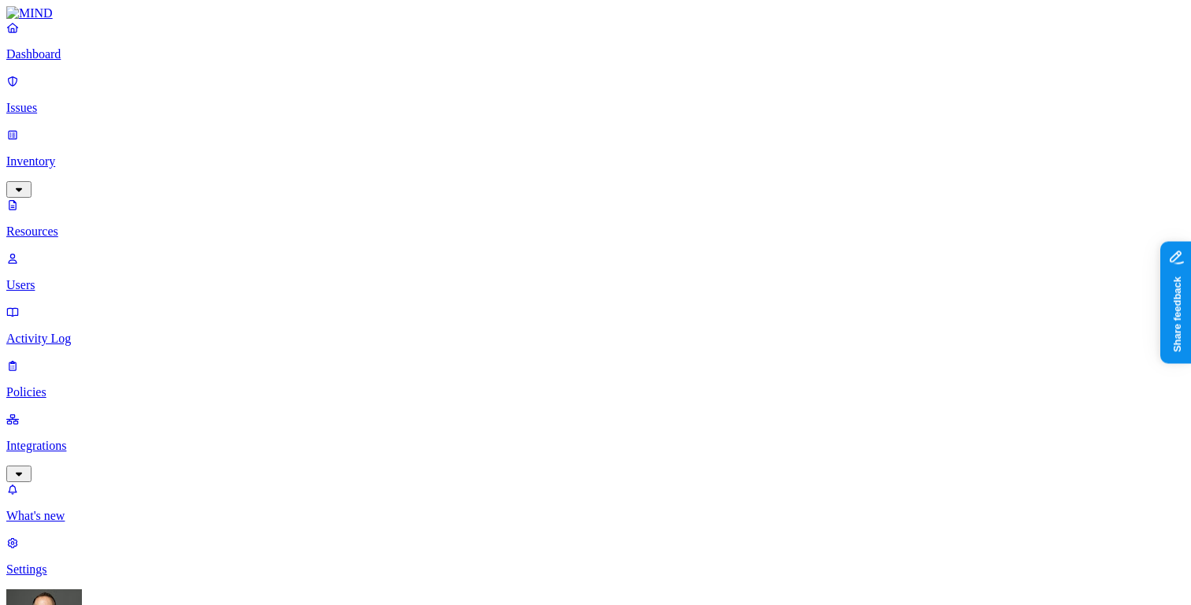
scroll to position [32, 0]
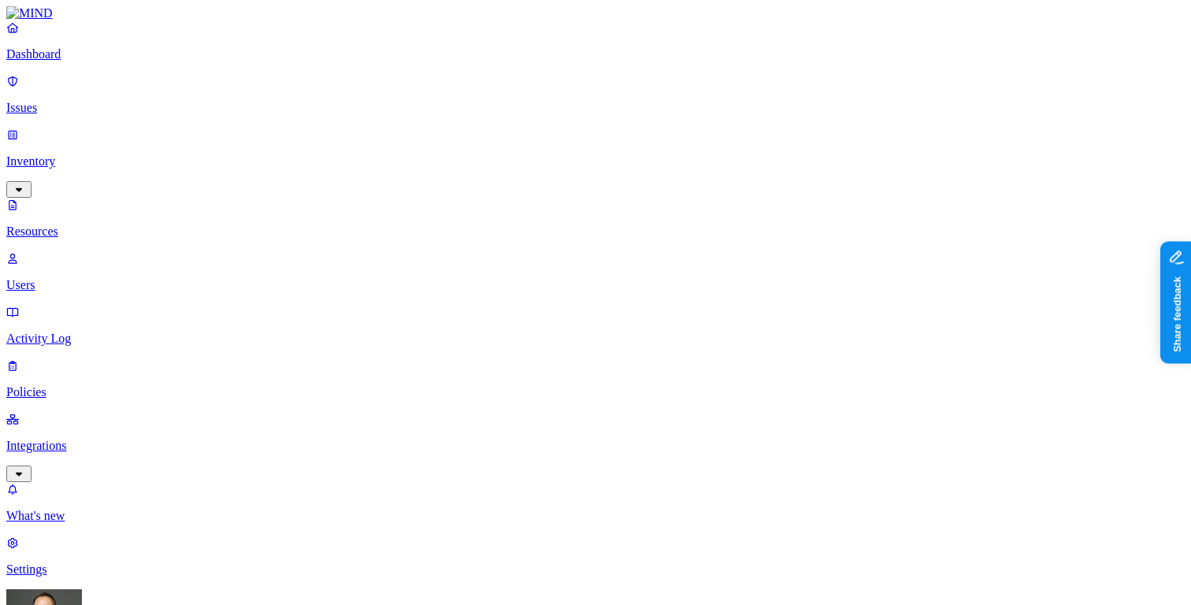
scroll to position [32, 0]
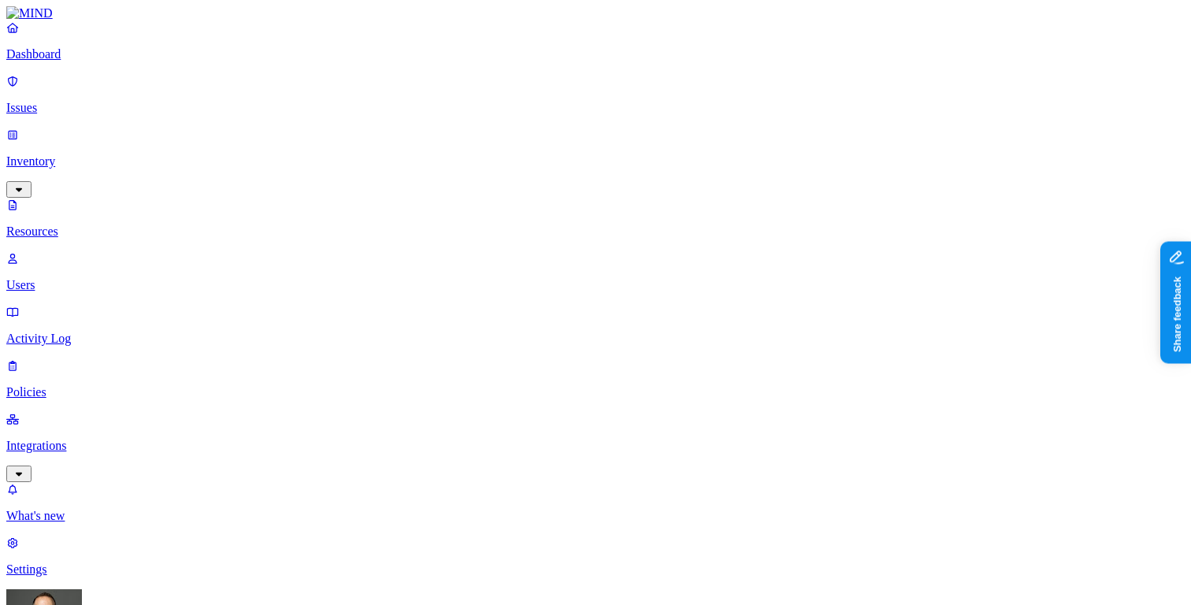
scroll to position [32, 0]
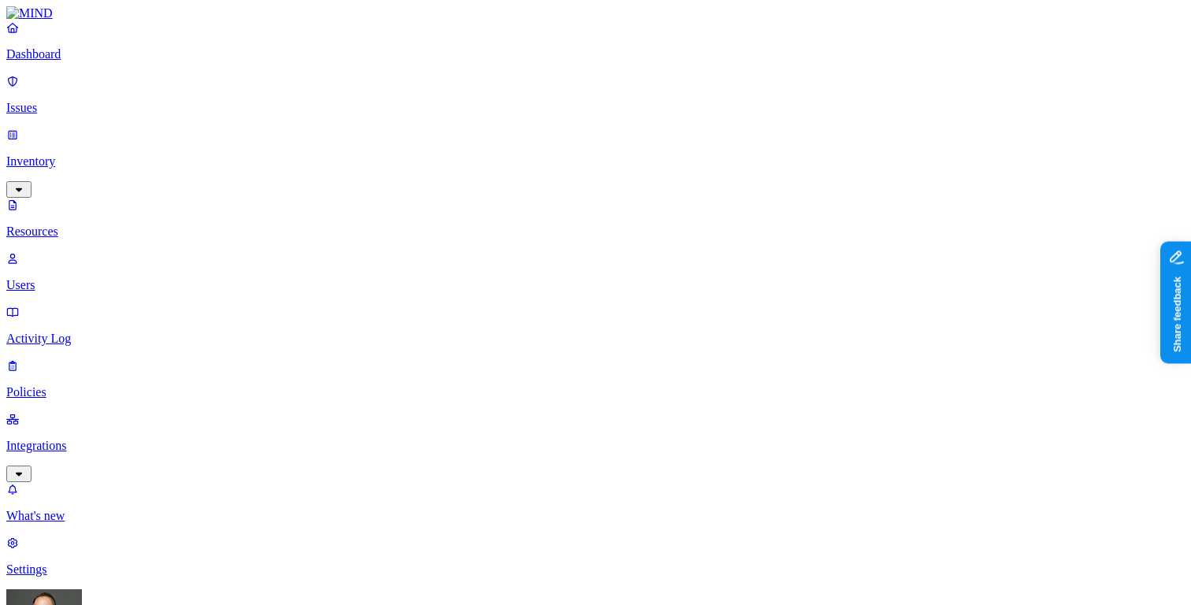
scroll to position [32, 0]
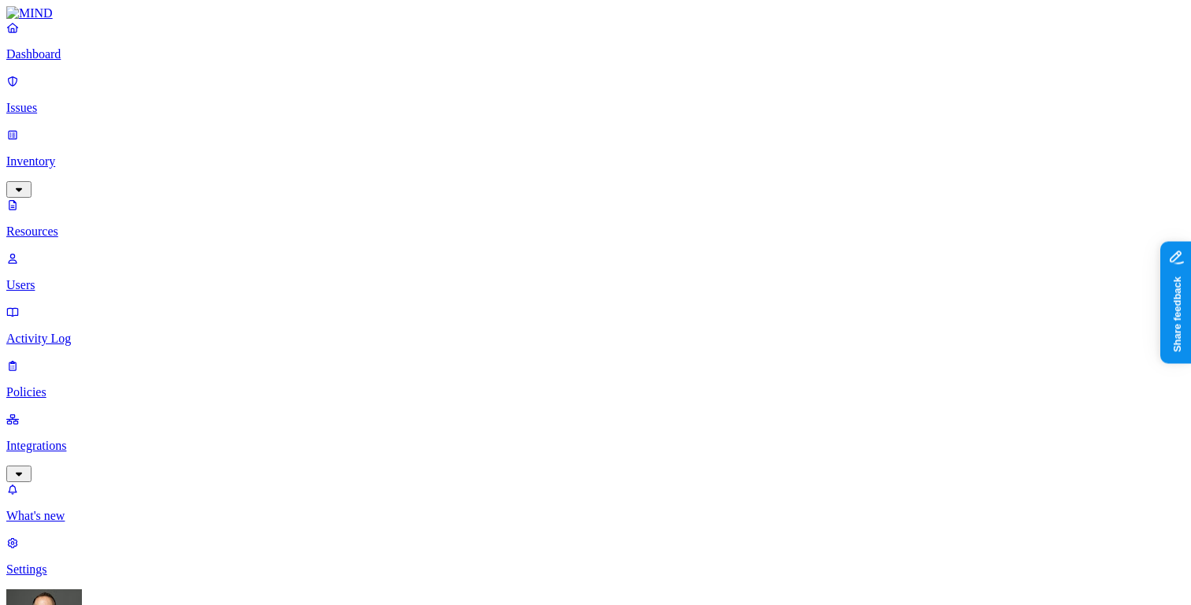
scroll to position [32, 0]
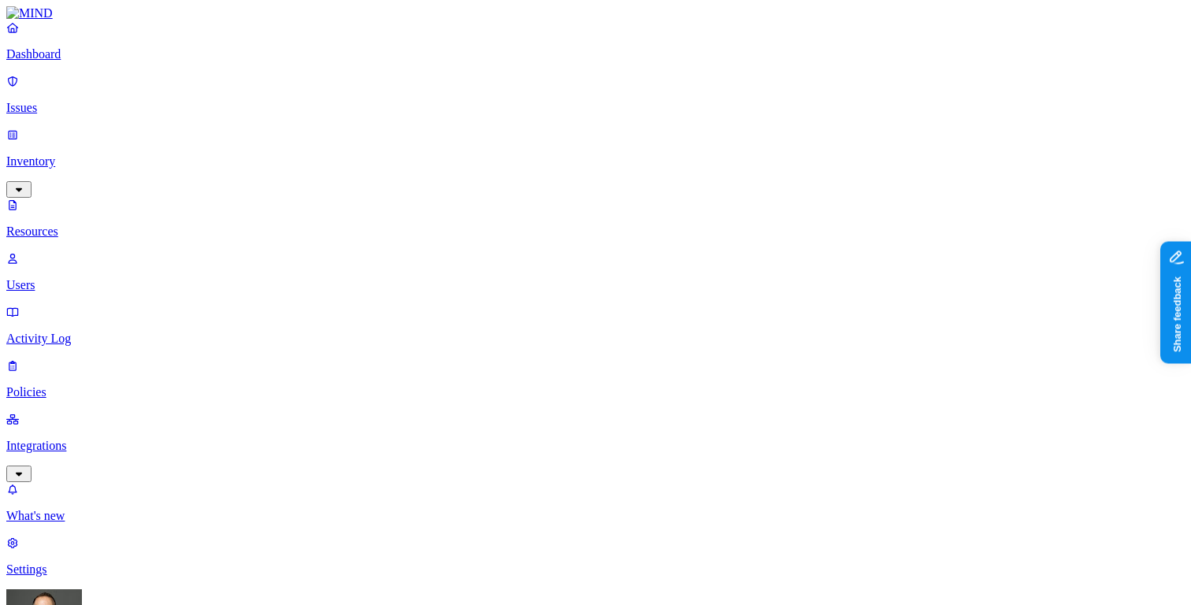
scroll to position [32, 0]
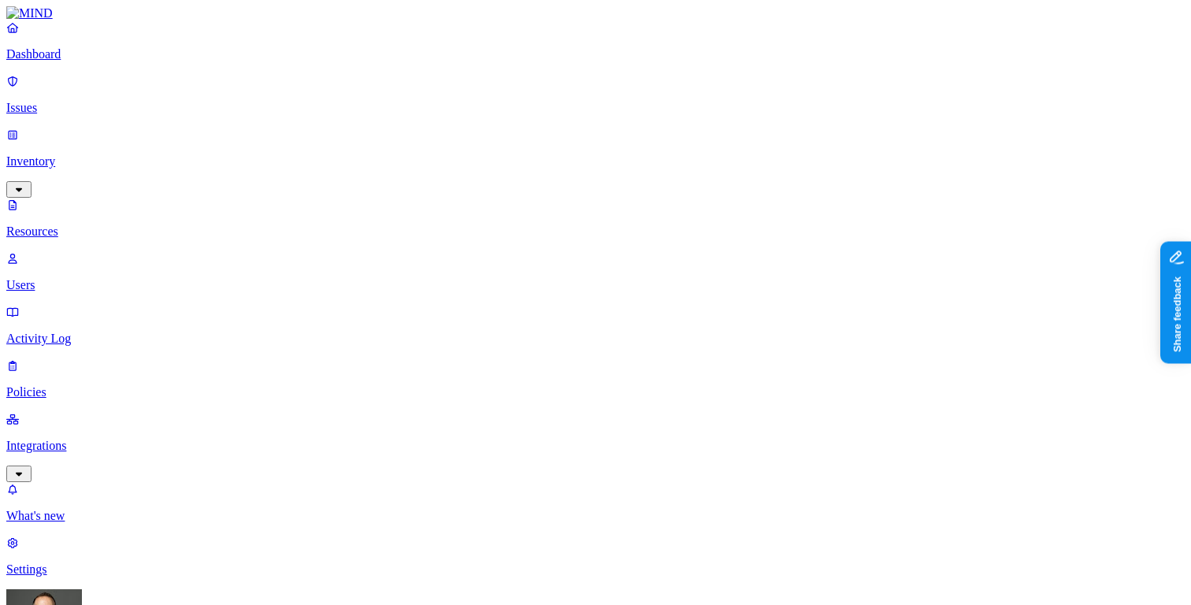
scroll to position [32, 0]
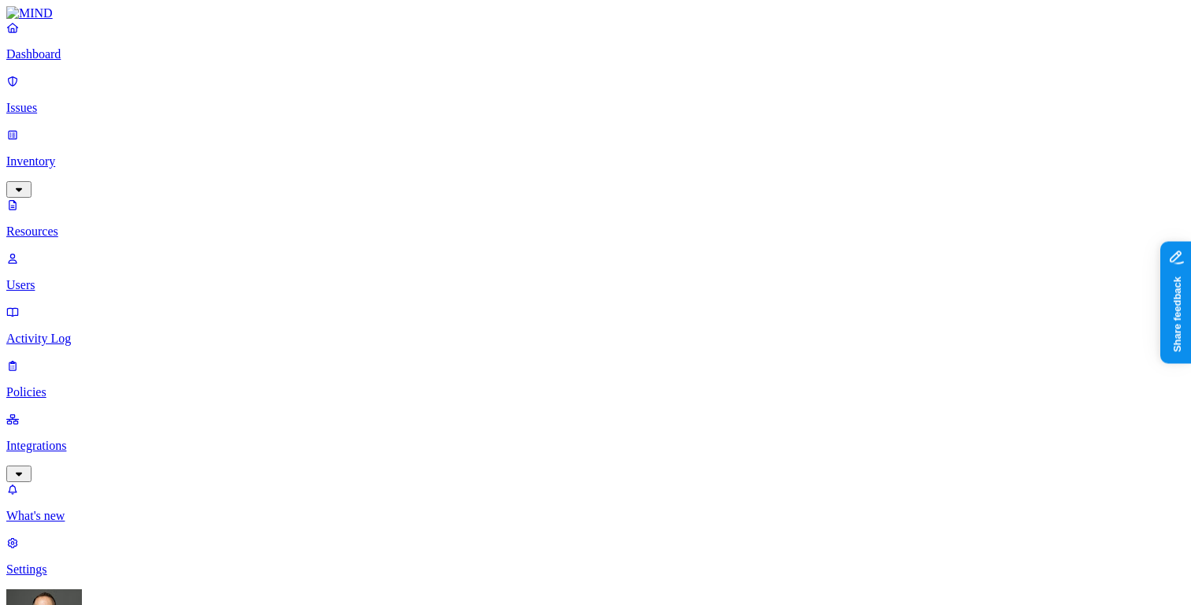
scroll to position [32, 0]
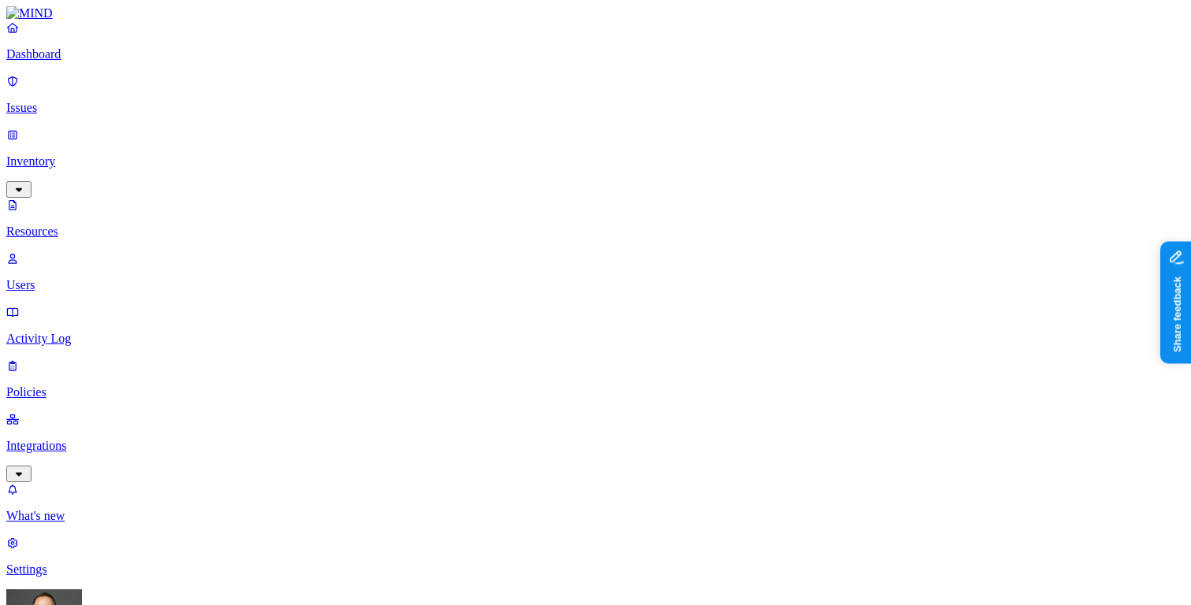
scroll to position [32, 0]
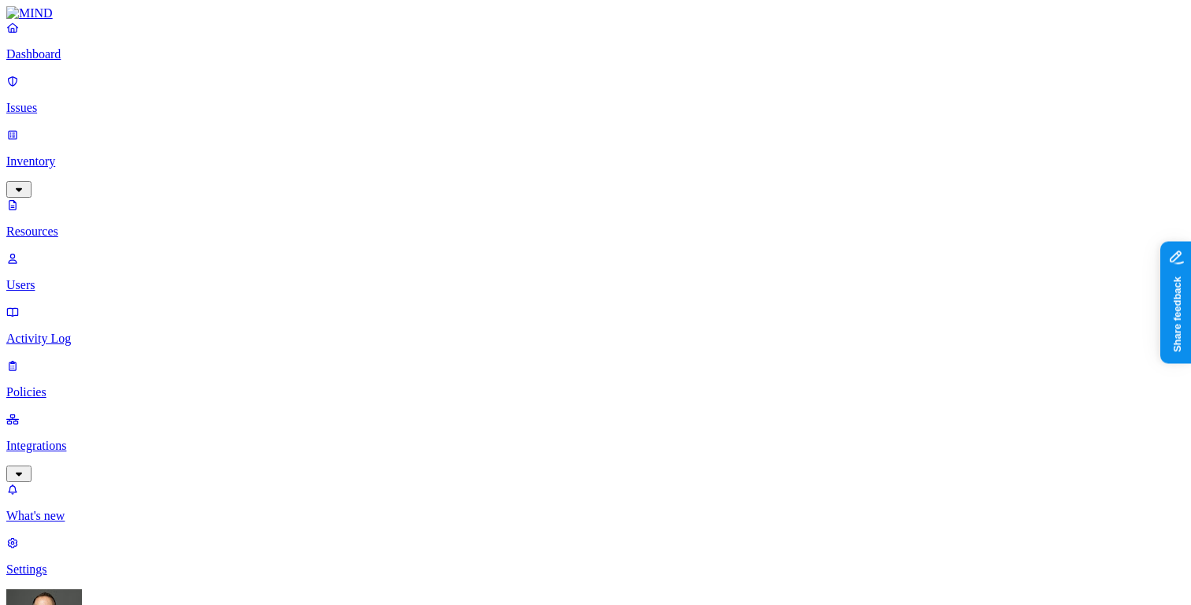
scroll to position [32, 0]
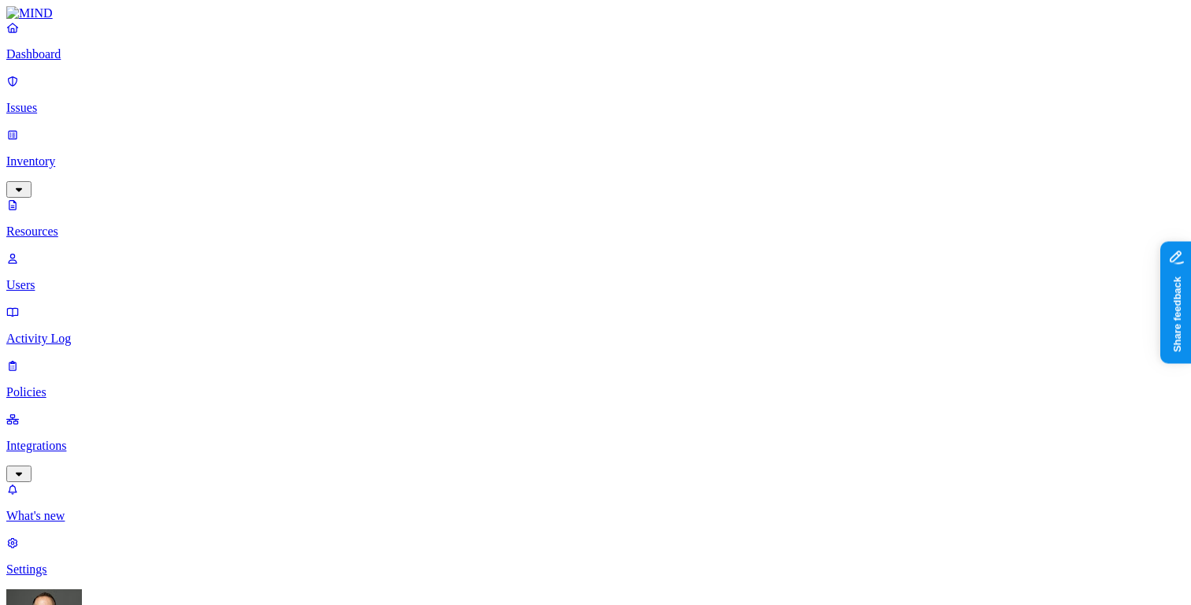
scroll to position [32, 0]
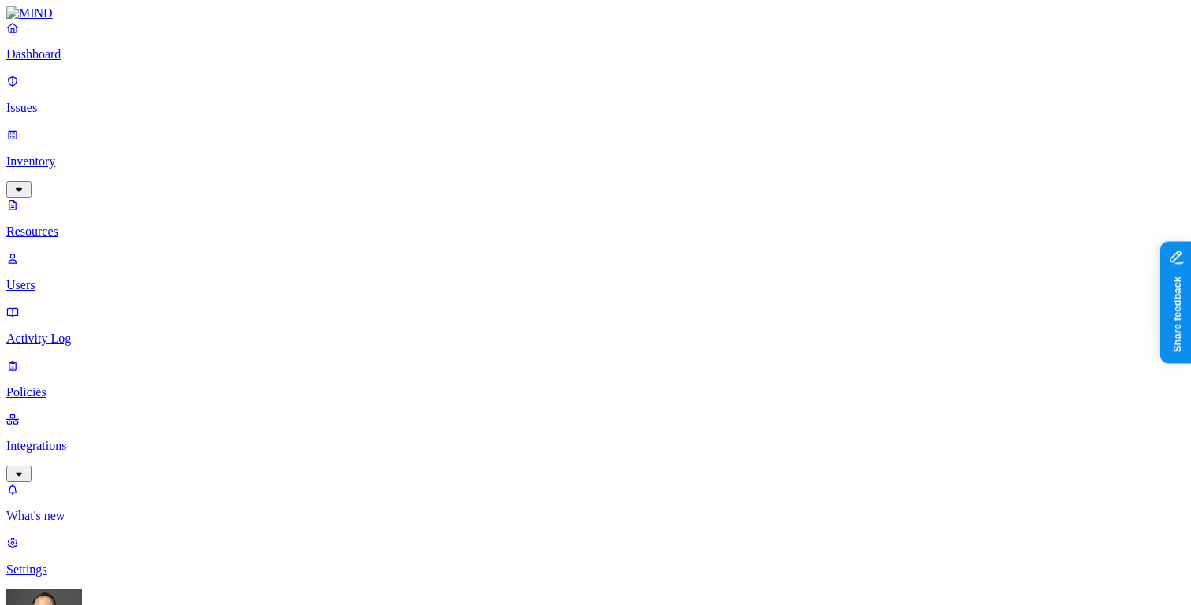
scroll to position [515, 0]
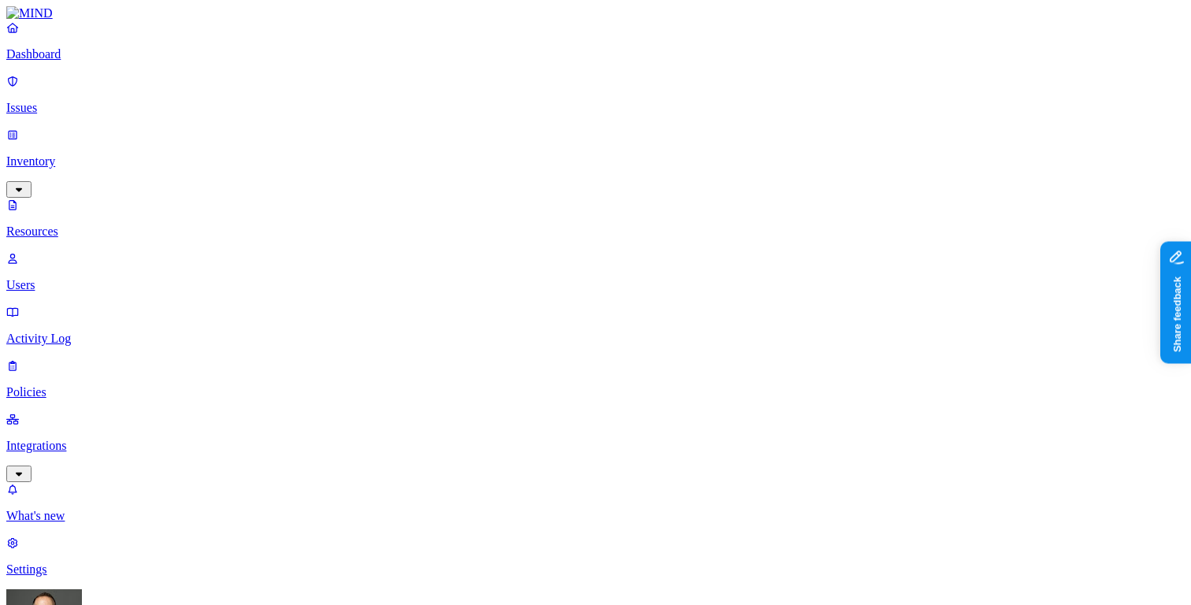
scroll to position [32, 0]
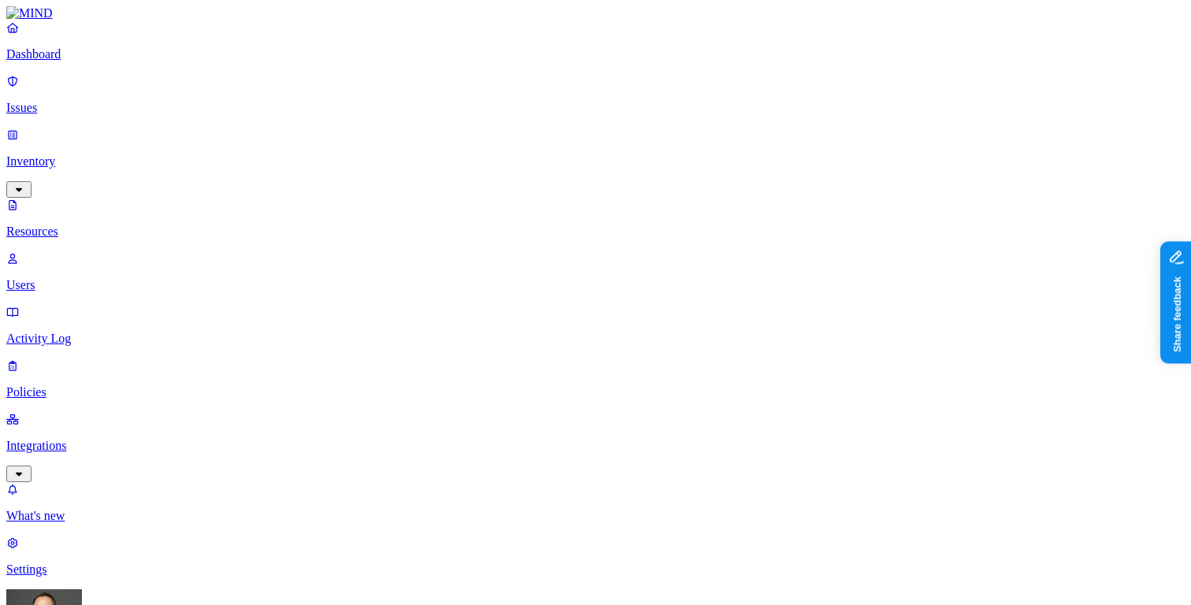
scroll to position [32, 0]
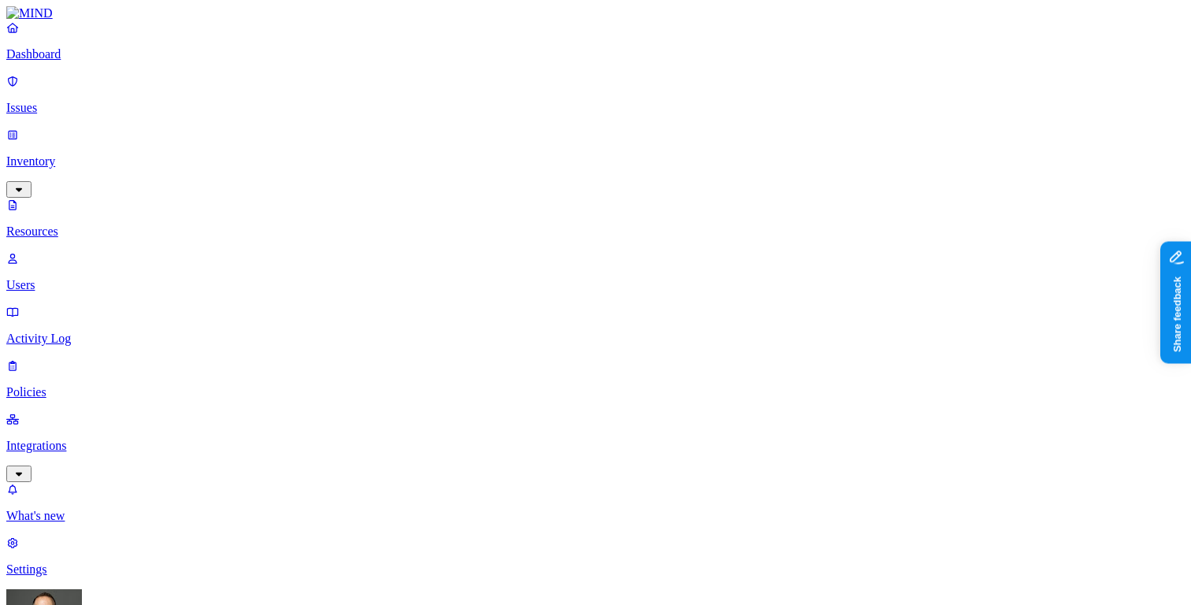
scroll to position [515, 0]
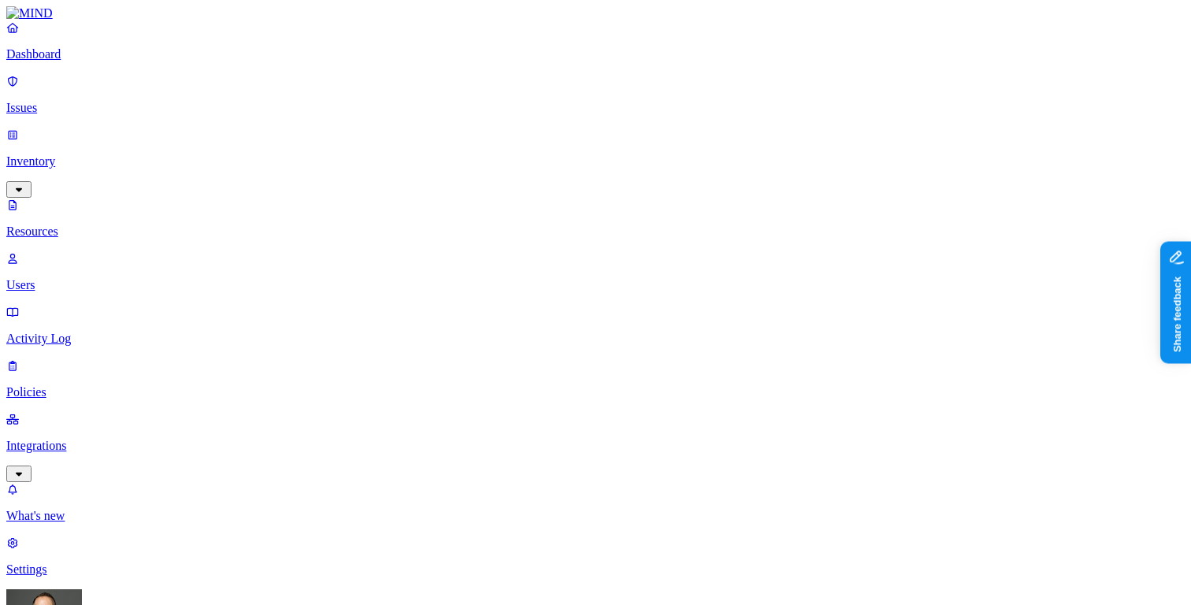
click at [129, 61] on p "Dashboard" at bounding box center [595, 54] width 1178 height 14
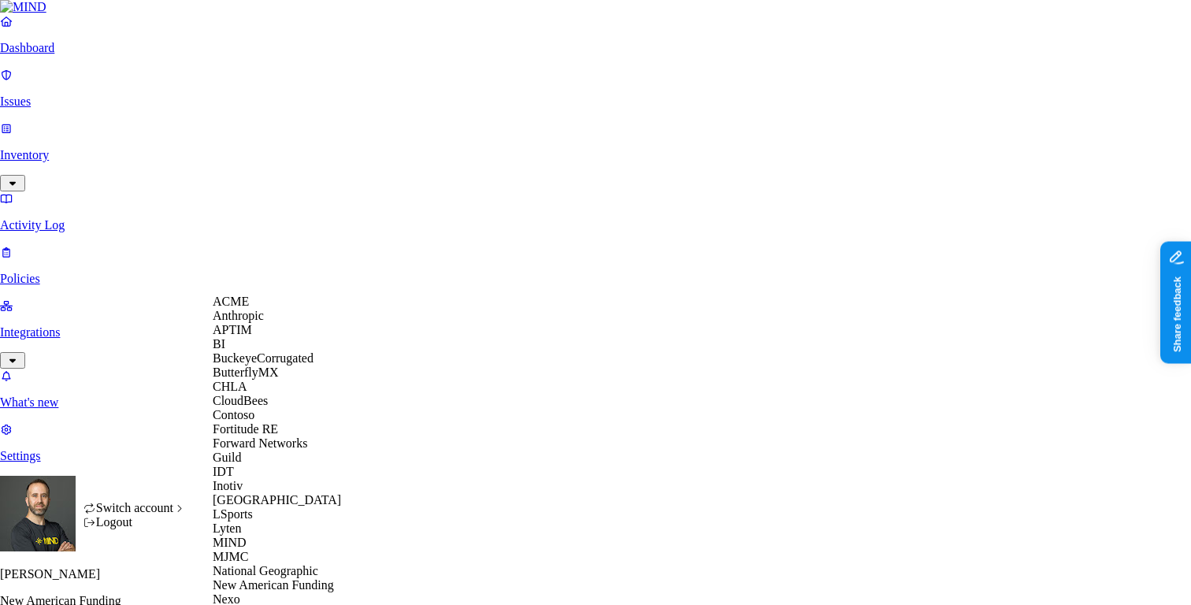
scroll to position [432, 0]
click at [287, 564] on span "National Geographic" at bounding box center [266, 570] width 106 height 13
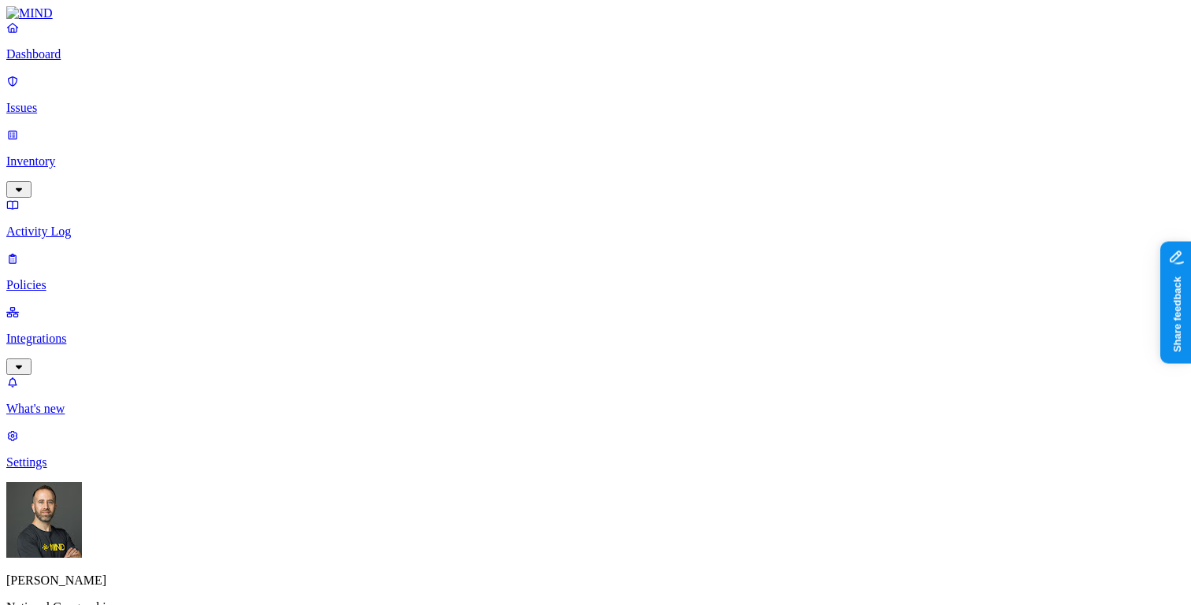
click at [131, 154] on p "Inventory" at bounding box center [595, 161] width 1178 height 14
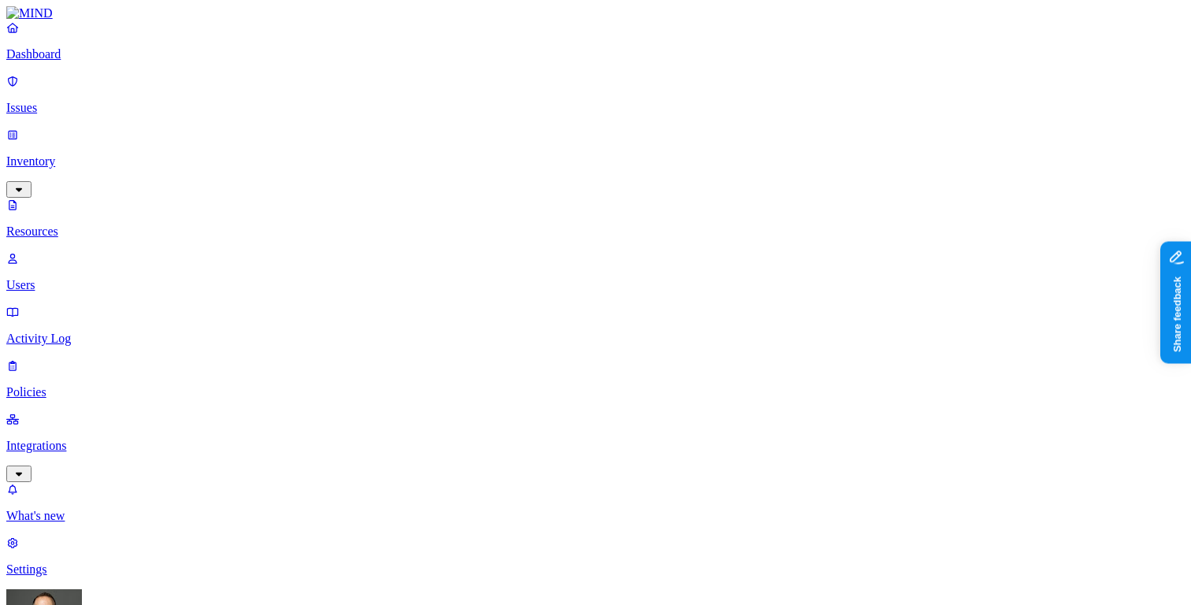
scroll to position [515, 0]
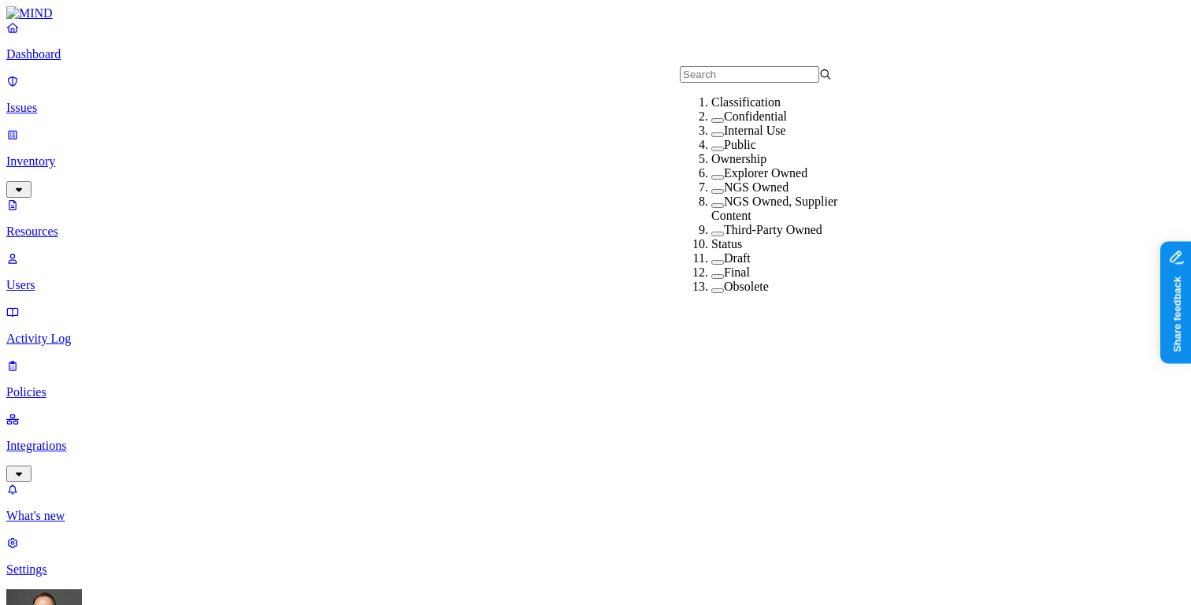
click at [711, 123] on button "button" at bounding box center [717, 120] width 13 height 5
click at [711, 139] on button "button" at bounding box center [717, 137] width 13 height 5
